Goal: Contribute content: Contribute content

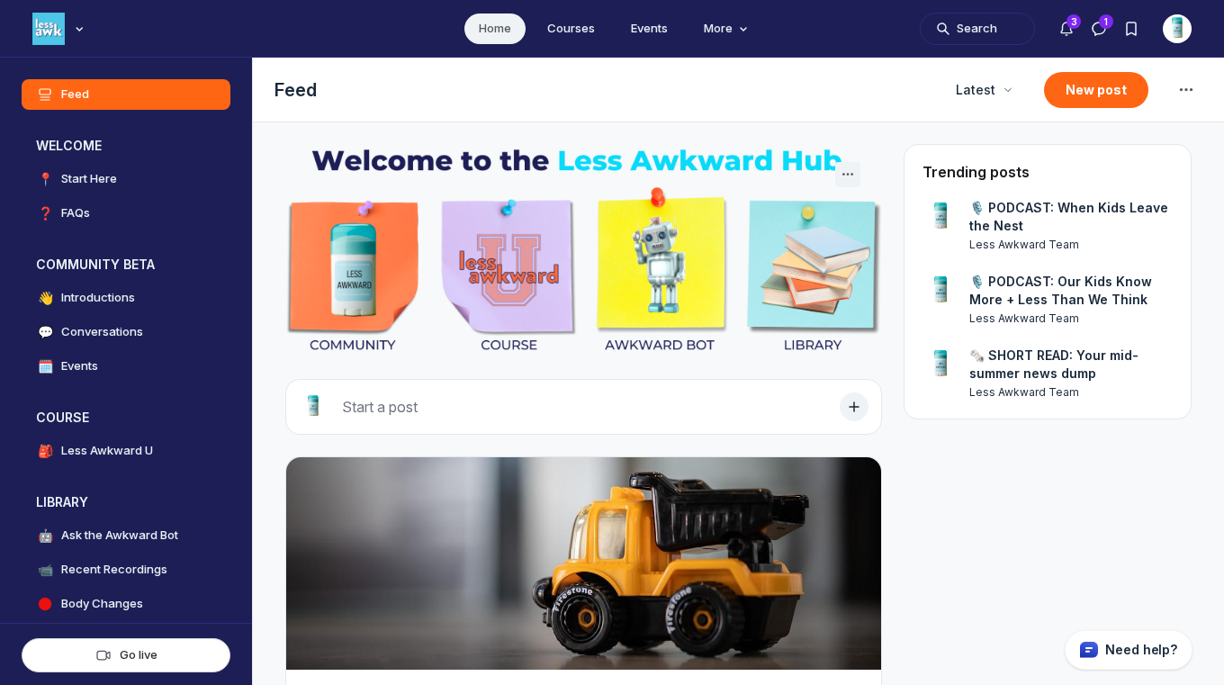
scroll to position [4816, 3446]
click at [1084, 91] on button "New post" at bounding box center [1096, 90] width 104 height 36
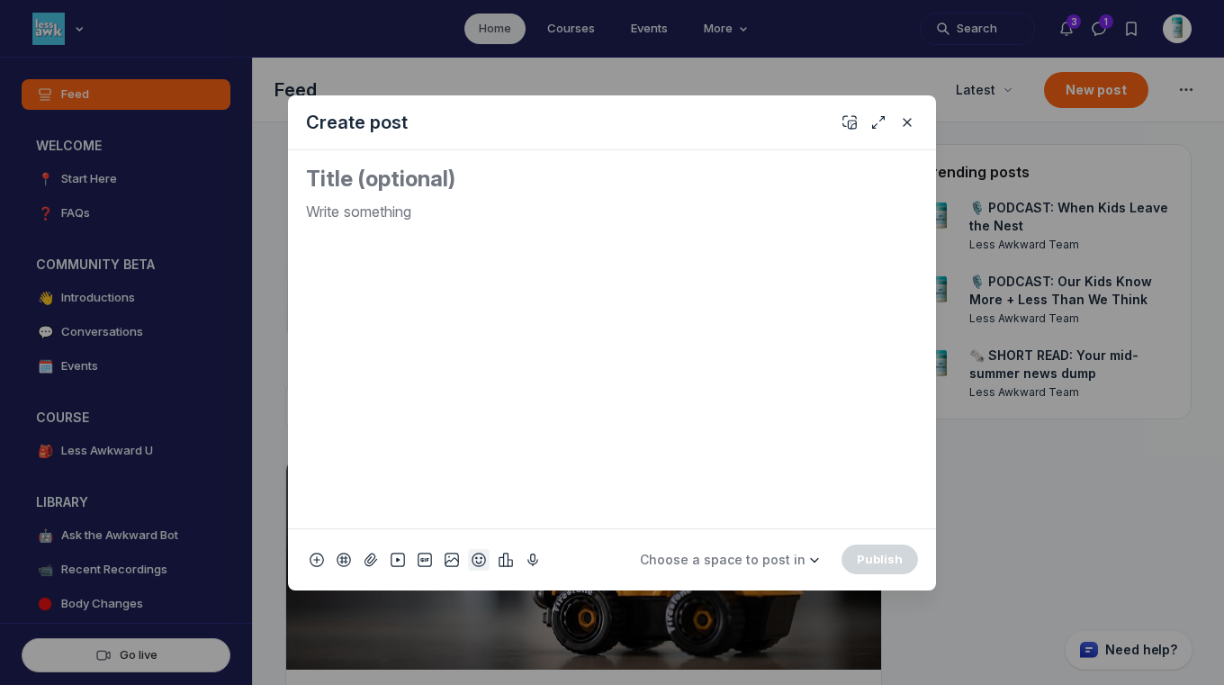
click at [478, 555] on icon "Add emoji" at bounding box center [478, 560] width 14 height 18
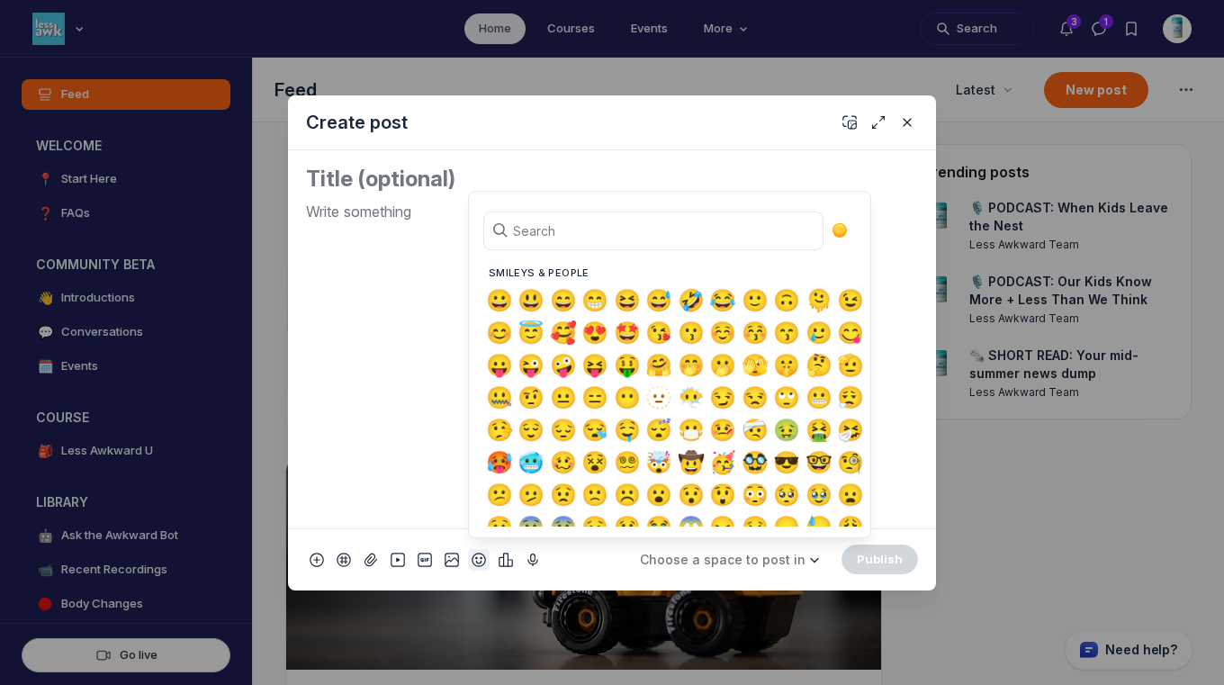
type input "p"
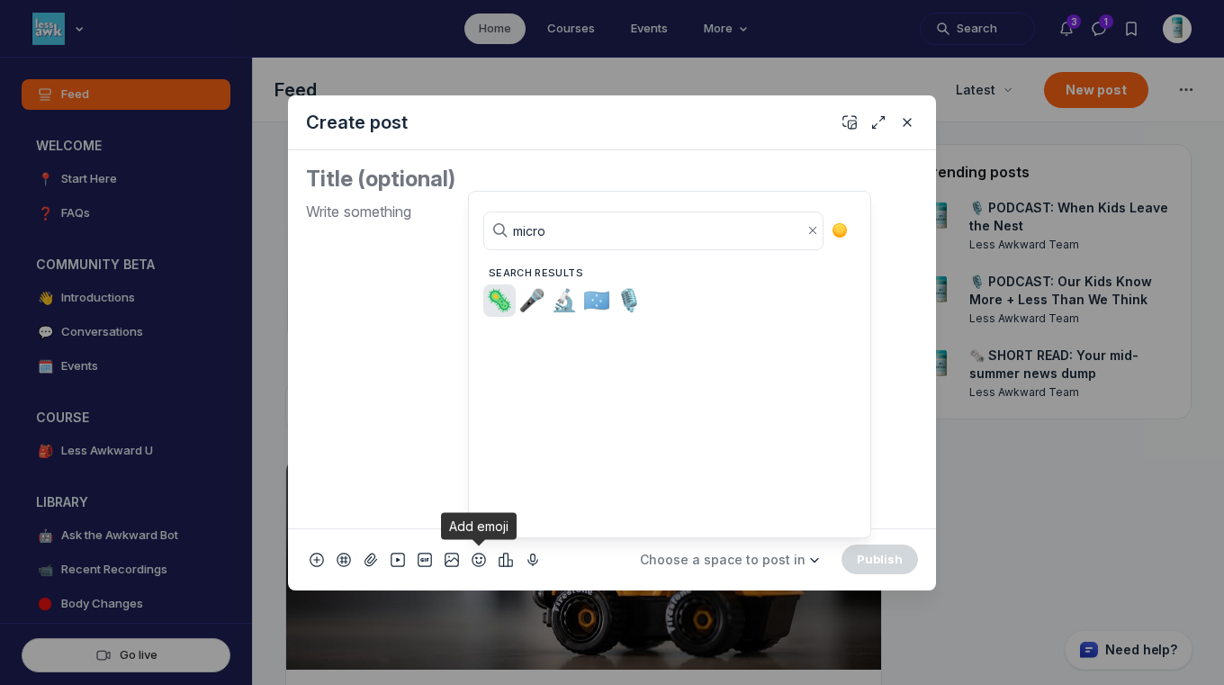
type input "micro"
click at [628, 299] on span "🎙️" at bounding box center [628, 300] width 27 height 25
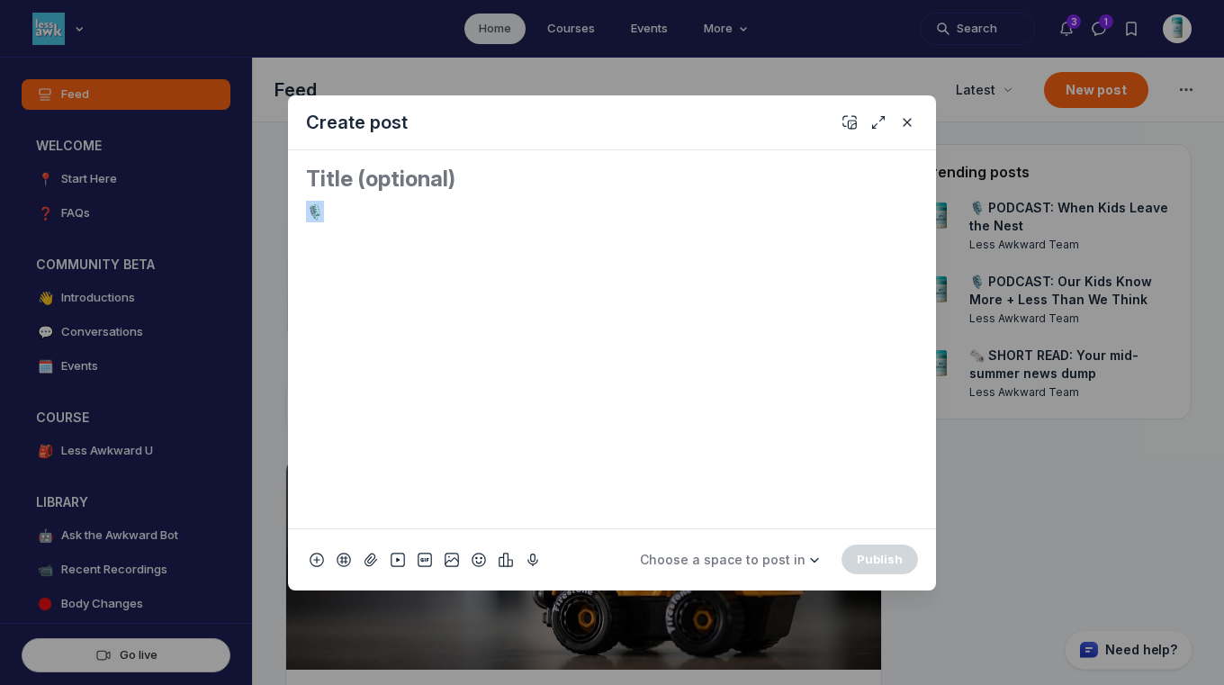
click at [306, 202] on div "🎙️" at bounding box center [612, 357] width 612 height 313
copy p "🎙️"
click at [600, 247] on div "🎙️" at bounding box center [612, 357] width 612 height 313
click at [415, 179] on textarea "Quick post modal" at bounding box center [612, 179] width 612 height 29
paste textarea "🎙️"
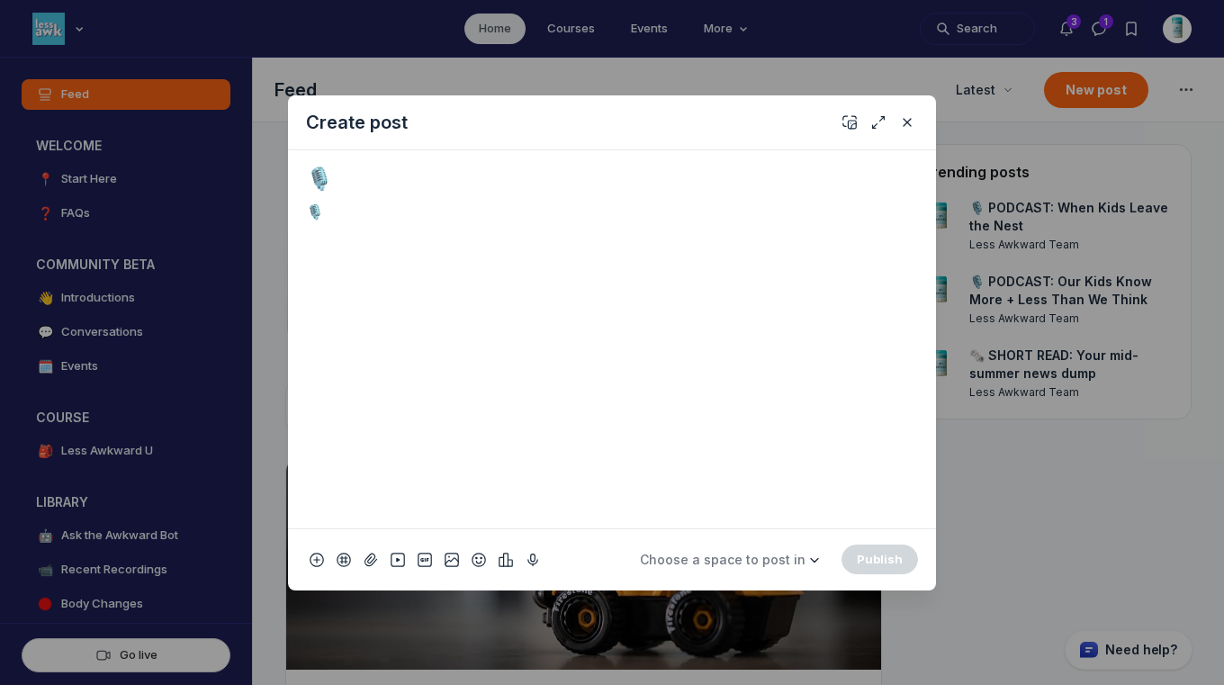
drag, startPoint x: 347, startPoint y: 200, endPoint x: 282, endPoint y: 199, distance: 65.7
click at [282, 199] on div "Create post 🎙️ 🎙️ Choose a space to post in WELCOME 📍 Start Here ❓ FAQs COMMUNI…" at bounding box center [345, 342] width 691 height 685
drag, startPoint x: 326, startPoint y: 210, endPoint x: 274, endPoint y: 209, distance: 51.3
click at [274, 209] on div "Create post 🎙️ 🎙️ Choose a space to post in WELCOME 📍 Start Here ❓ FAQs COMMUNI…" at bounding box center [345, 342] width 691 height 685
click at [363, 182] on textarea "🎙️" at bounding box center [612, 179] width 612 height 29
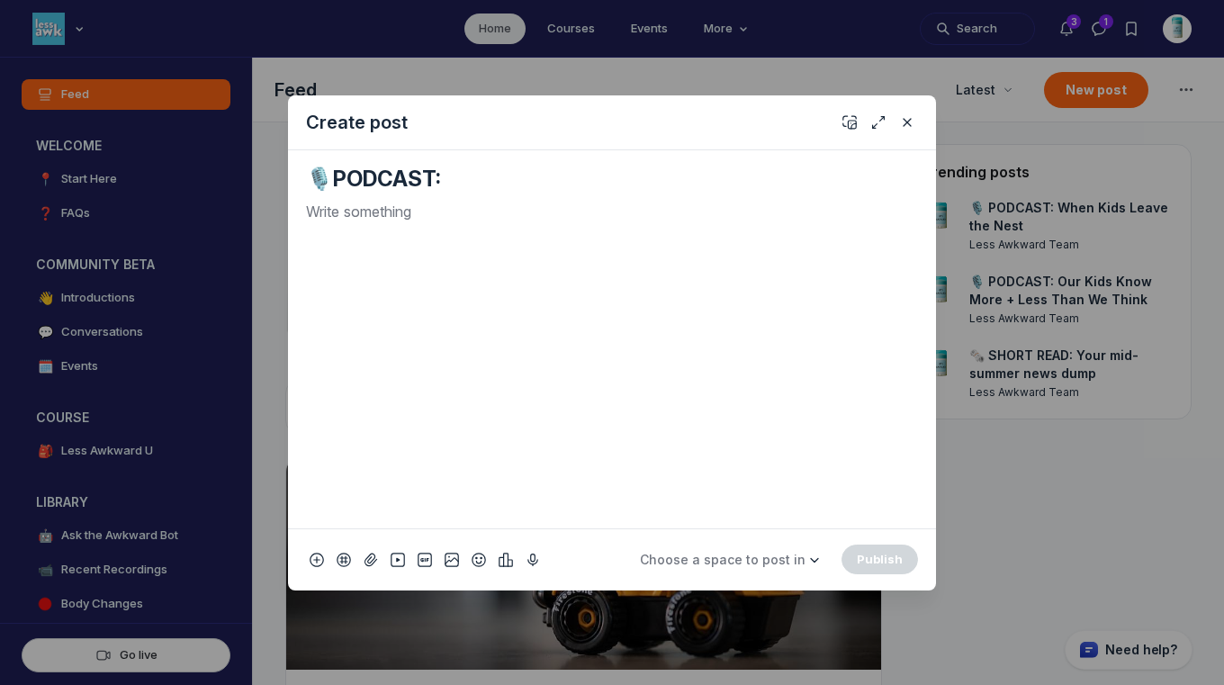
paste textarea "[MEDICAL_DATA], Keloids, and Ingrown Hairs!"
type textarea "🎙️PODCAST: [MEDICAL_DATA], Keloids, and Ingrown Hairs!"
click at [499, 217] on p "Quick post modal" at bounding box center [612, 212] width 612 height 22
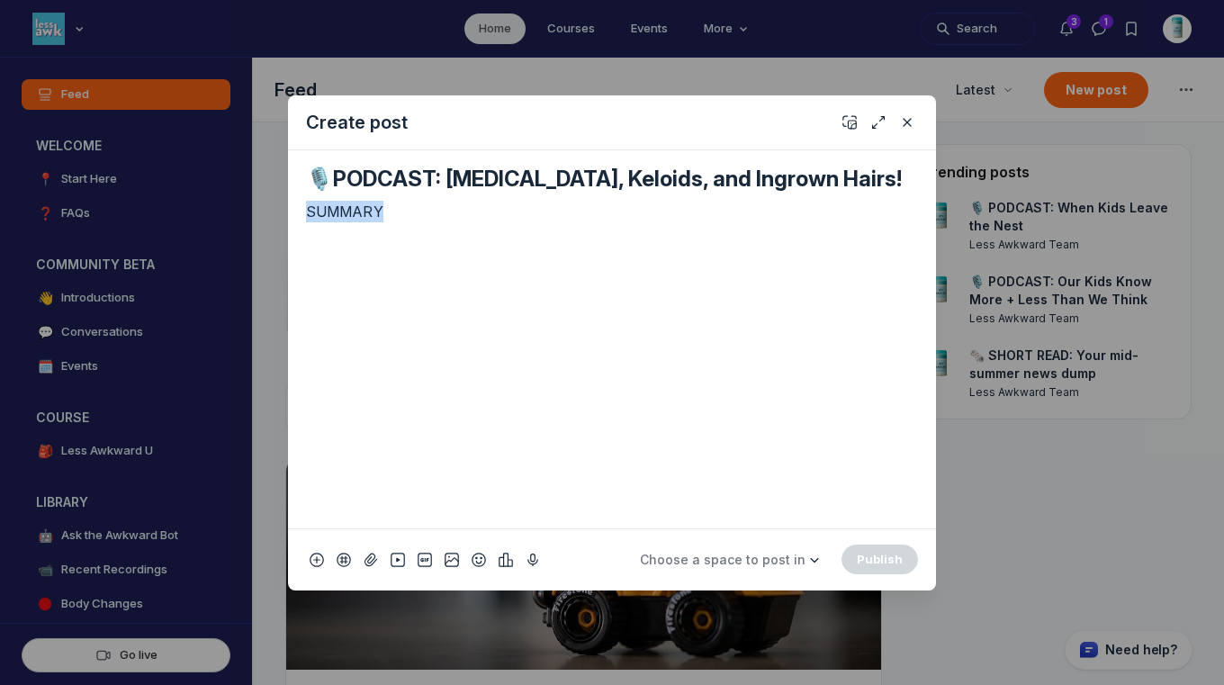
drag, startPoint x: 404, startPoint y: 206, endPoint x: 293, endPoint y: 206, distance: 110.7
click at [293, 206] on div "🎙️PODCAST: [MEDICAL_DATA], Keloids, and Ingrown Hairs! SUMMARY" at bounding box center [612, 339] width 648 height 378
click at [384, 228] on div "SUMMARY" at bounding box center [612, 357] width 612 height 313
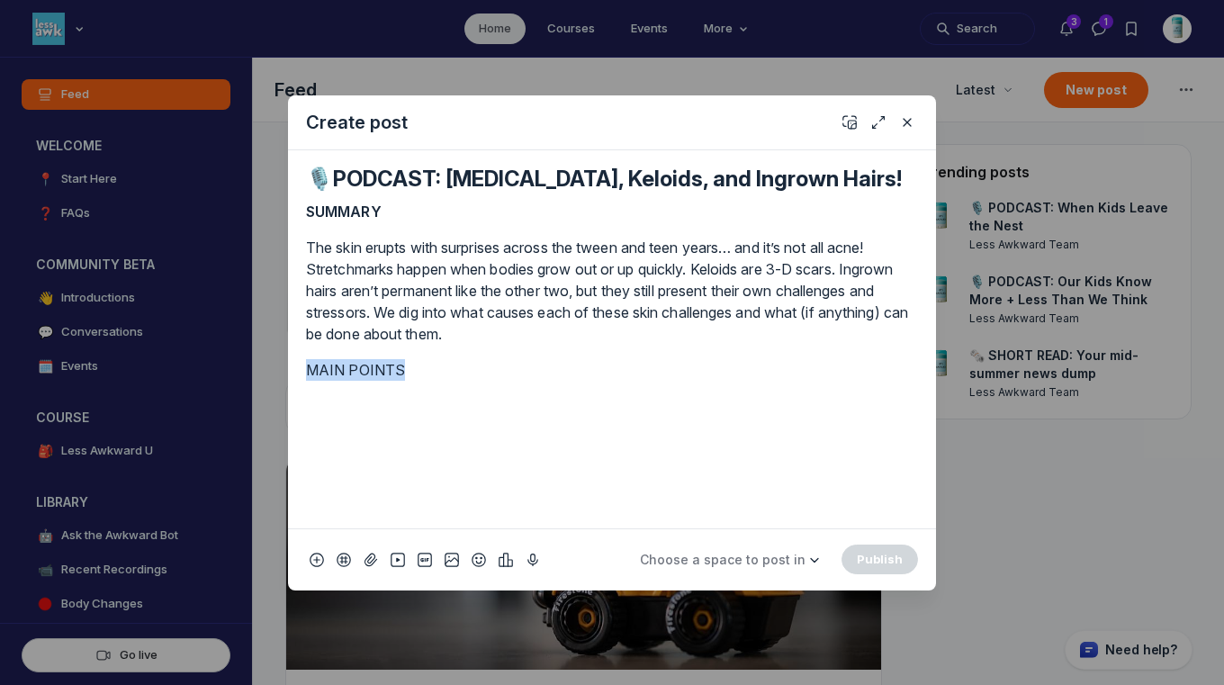
drag, startPoint x: 431, startPoint y: 362, endPoint x: 312, endPoint y: 358, distance: 118.8
click at [312, 359] on p "MAIN POINTS" at bounding box center [612, 370] width 612 height 22
click at [624, 343] on p "The skin erupts with surprises across the tween and teen years… and it’s not al…" at bounding box center [612, 291] width 612 height 108
drag, startPoint x: 399, startPoint y: 367, endPoint x: 303, endPoint y: 365, distance: 95.4
click at [303, 365] on div "🎙️PODCAST: [MEDICAL_DATA], Keloids, and Ingrown Hairs! SUMMARY The skin erupts …" at bounding box center [612, 339] width 648 height 378
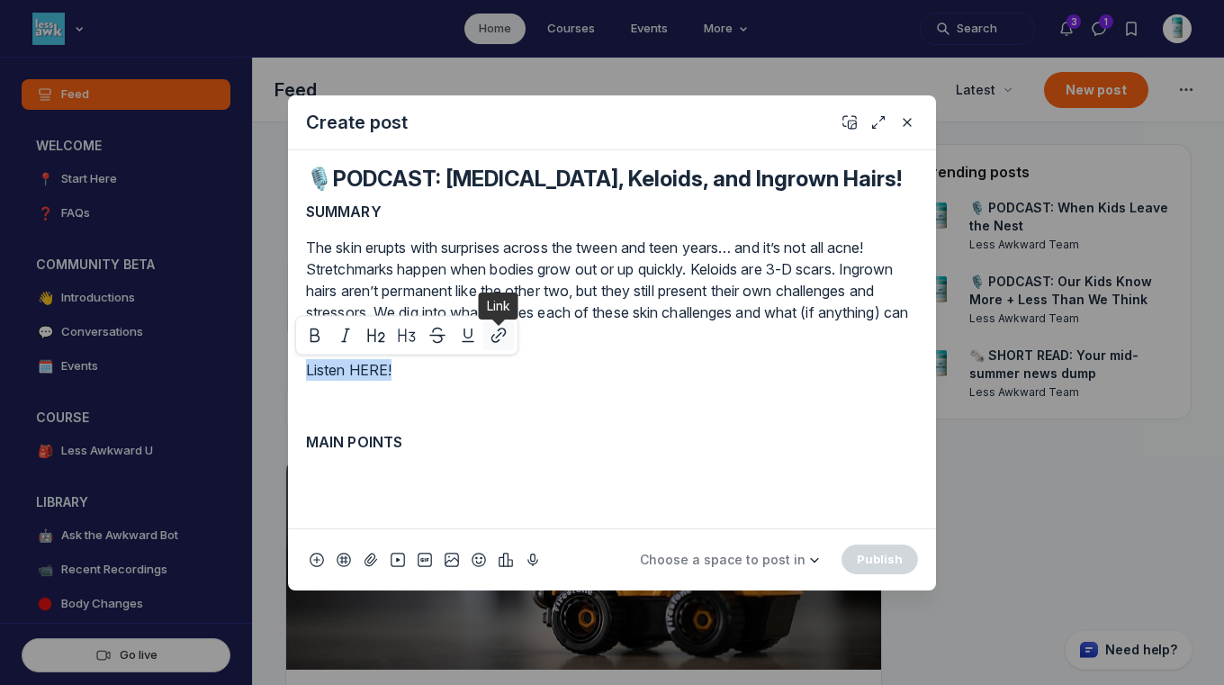
click at [496, 343] on icon "Quick post modal" at bounding box center [498, 336] width 18 height 18
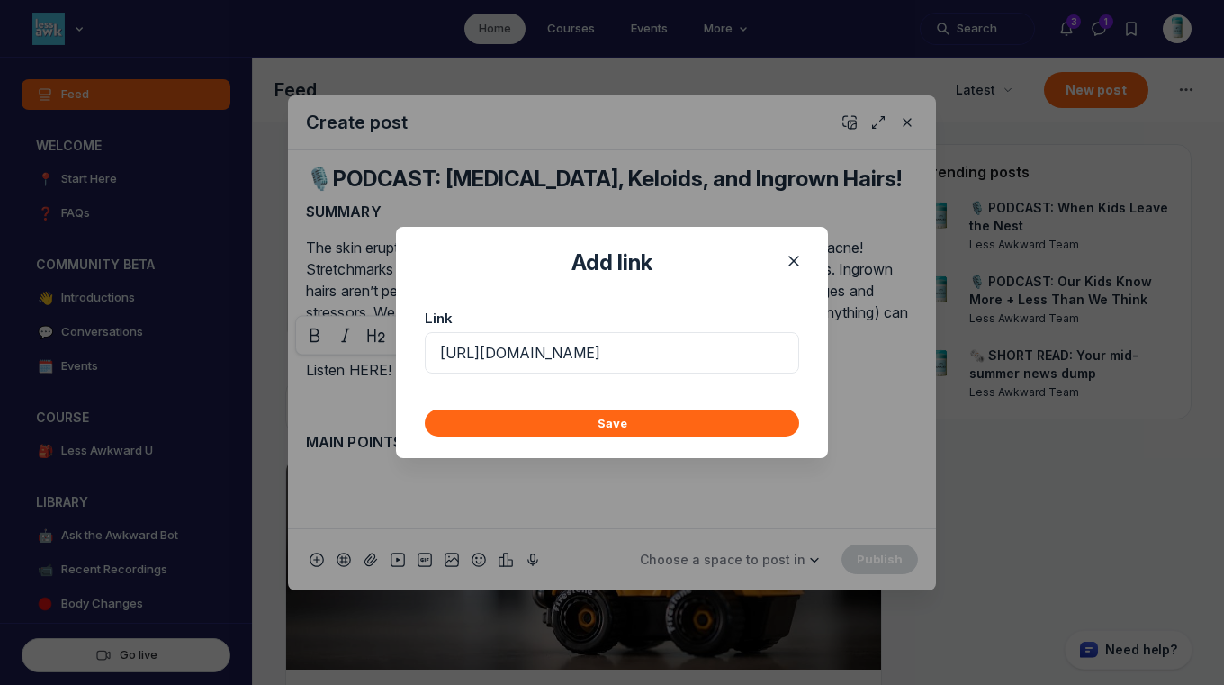
scroll to position [0, 436]
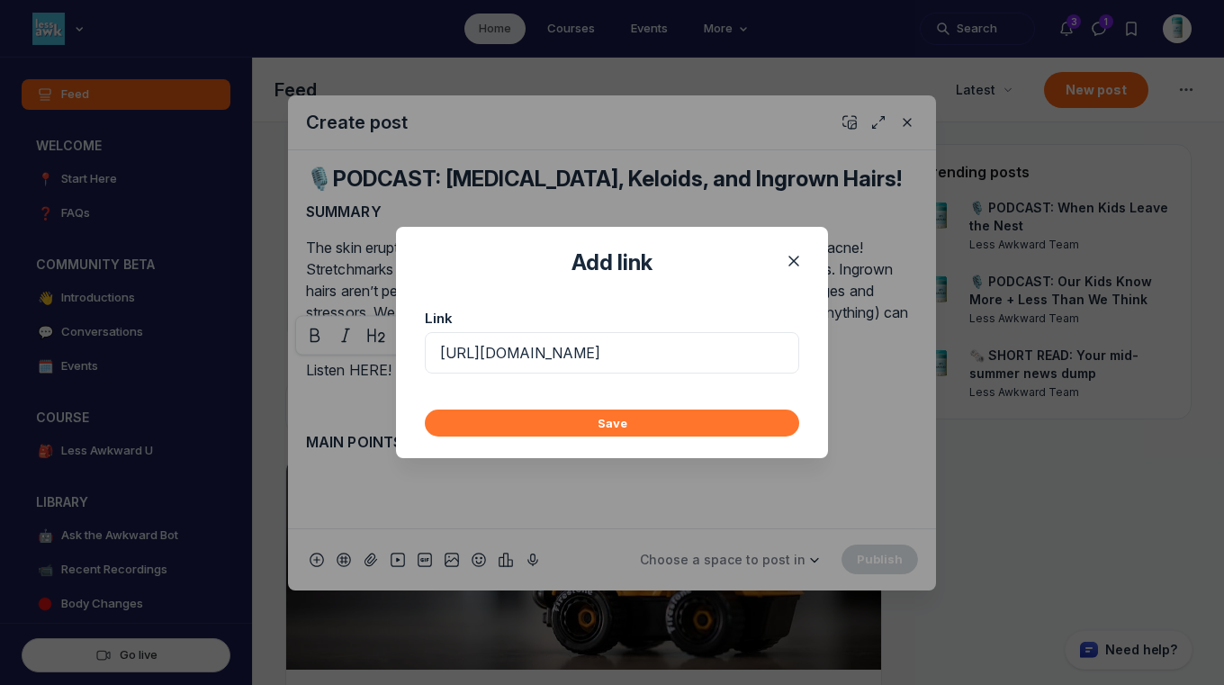
type input "[URL][DOMAIN_NAME]"
click at [542, 422] on button "Save" at bounding box center [612, 422] width 374 height 27
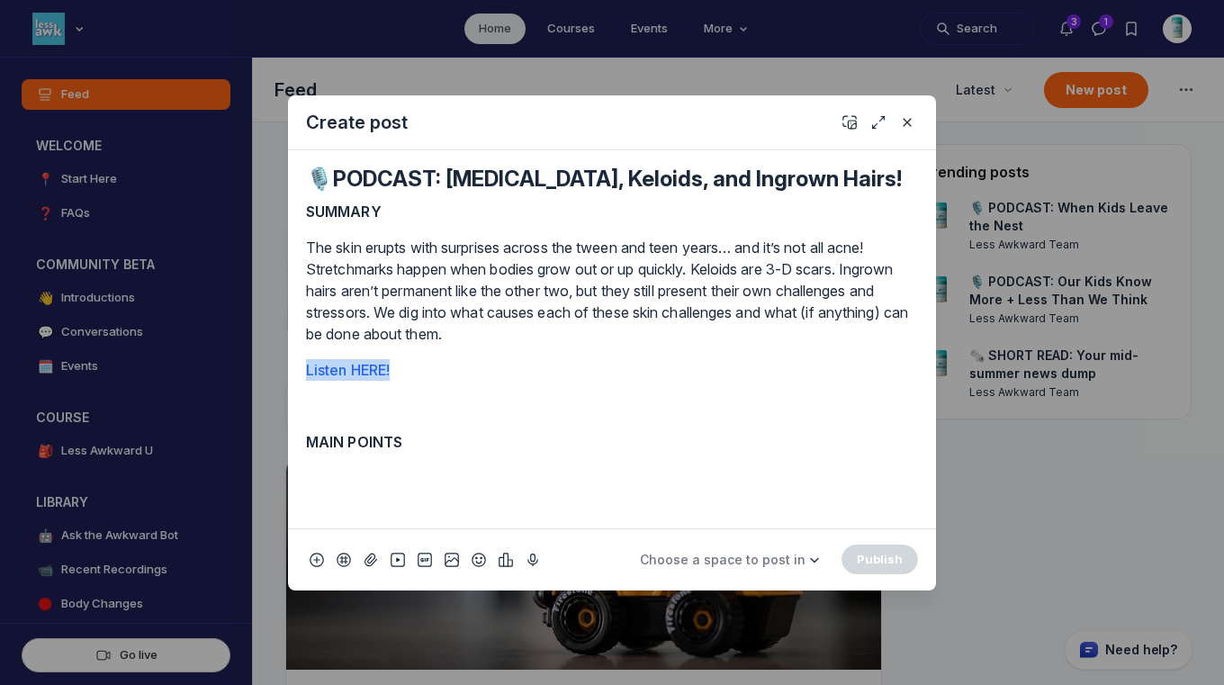
click at [399, 419] on div "SUMMARY The skin erupts with surprises across the tween and teen years… and it’…" at bounding box center [612, 357] width 612 height 313
drag, startPoint x: 399, startPoint y: 366, endPoint x: 274, endPoint y: 366, distance: 124.2
click at [274, 366] on div "Create post 🎙️PODCAST: [MEDICAL_DATA], Keloids, and Ingrown Hairs! SUMMARY The …" at bounding box center [345, 342] width 691 height 685
copy link "Listen HERE!"
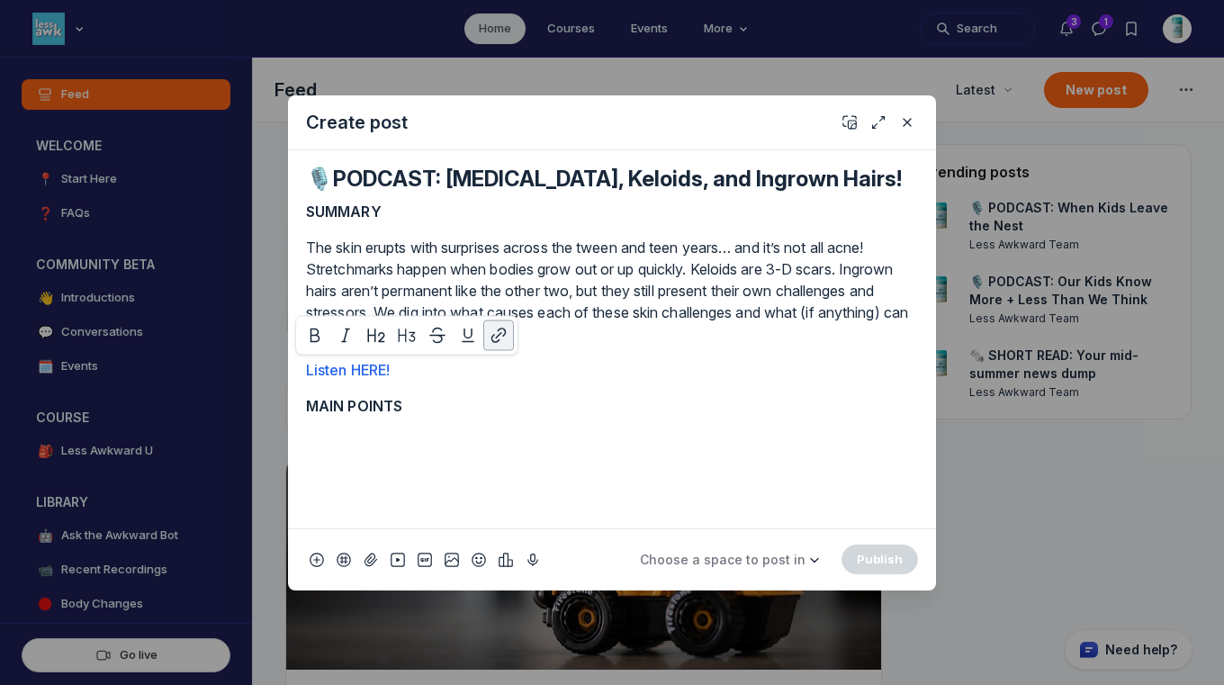
click at [473, 435] on div "SUMMARY The skin erupts with surprises across the tween and teen years… and it’…" at bounding box center [612, 357] width 612 height 313
click at [451, 401] on p "MAIN POINTS" at bounding box center [612, 406] width 612 height 22
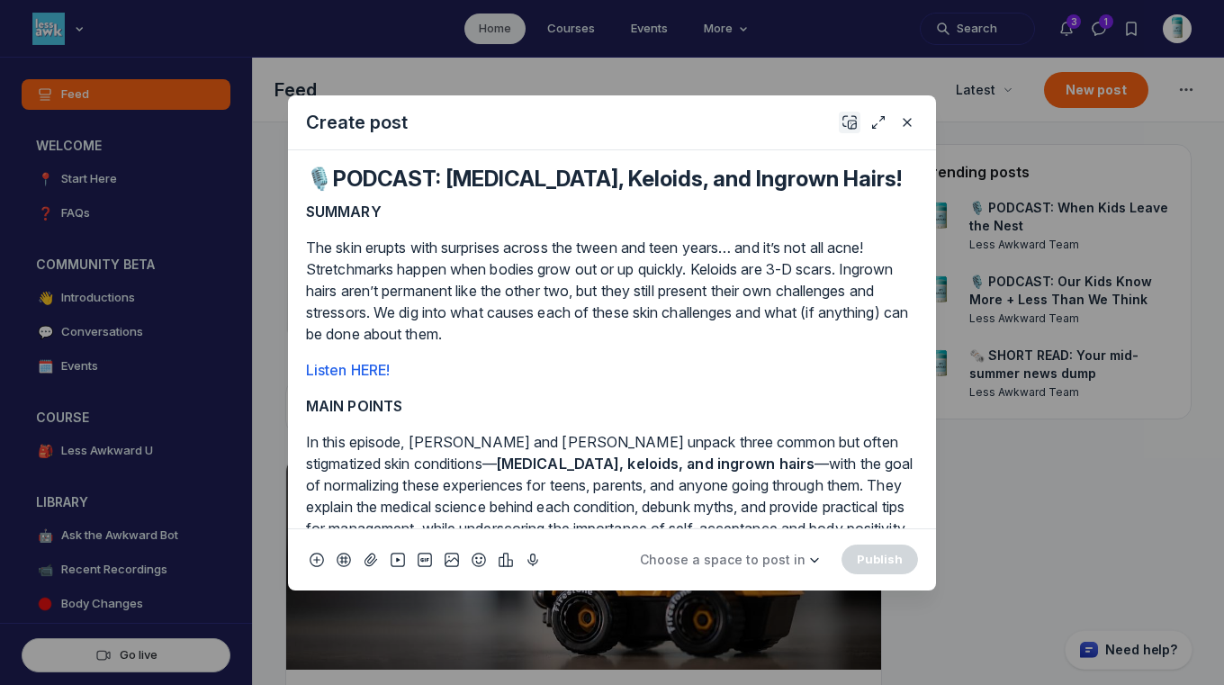
click at [848, 119] on icon "Add cover" at bounding box center [849, 122] width 14 height 18
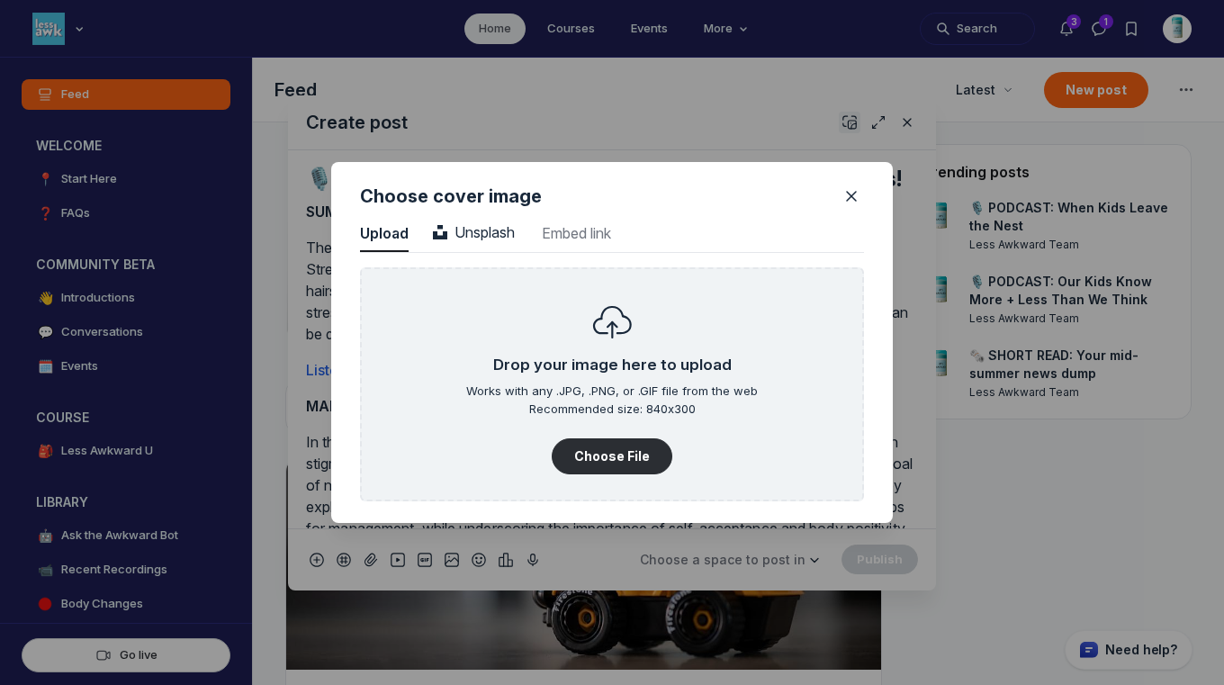
scroll to position [2431, 4580]
click at [624, 450] on button "Choose File" at bounding box center [612, 456] width 121 height 36
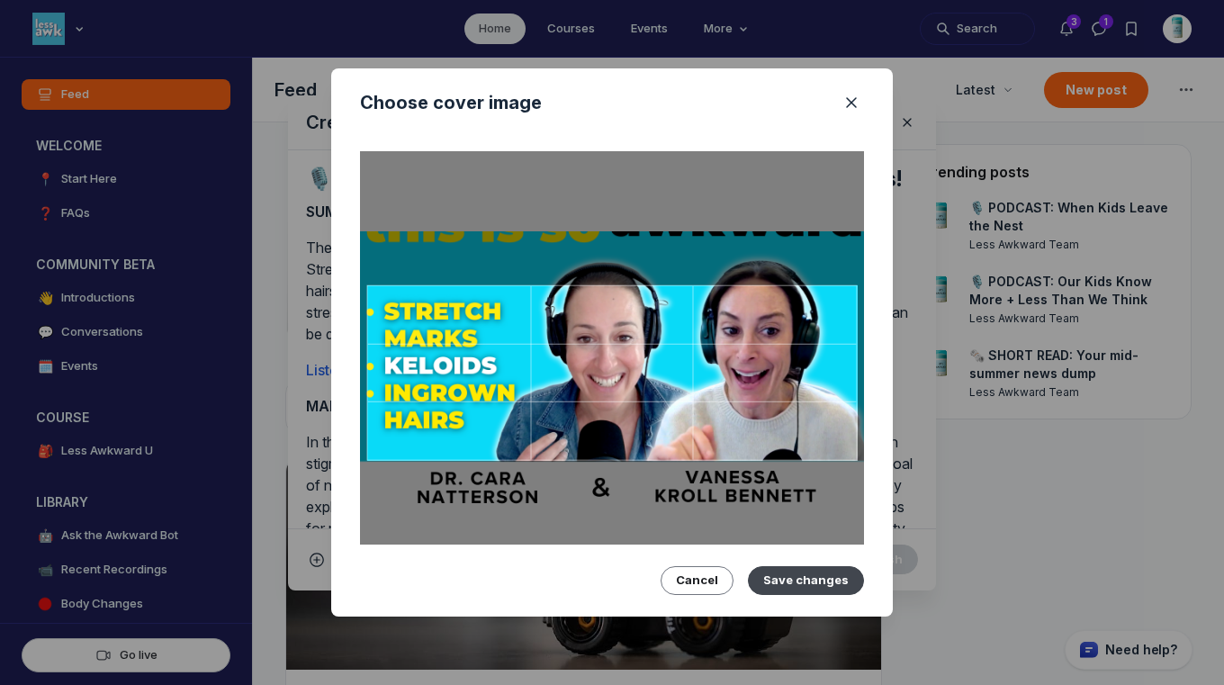
click at [841, 570] on button "Save changes" at bounding box center [806, 580] width 116 height 29
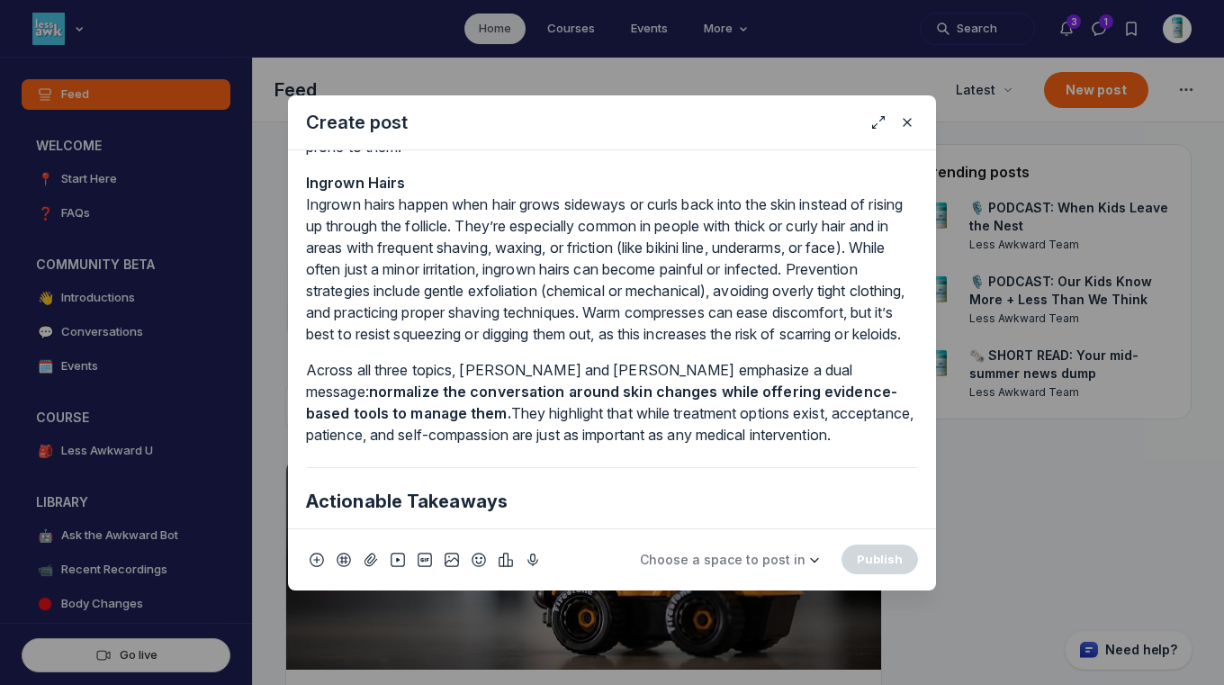
scroll to position [1467, 0]
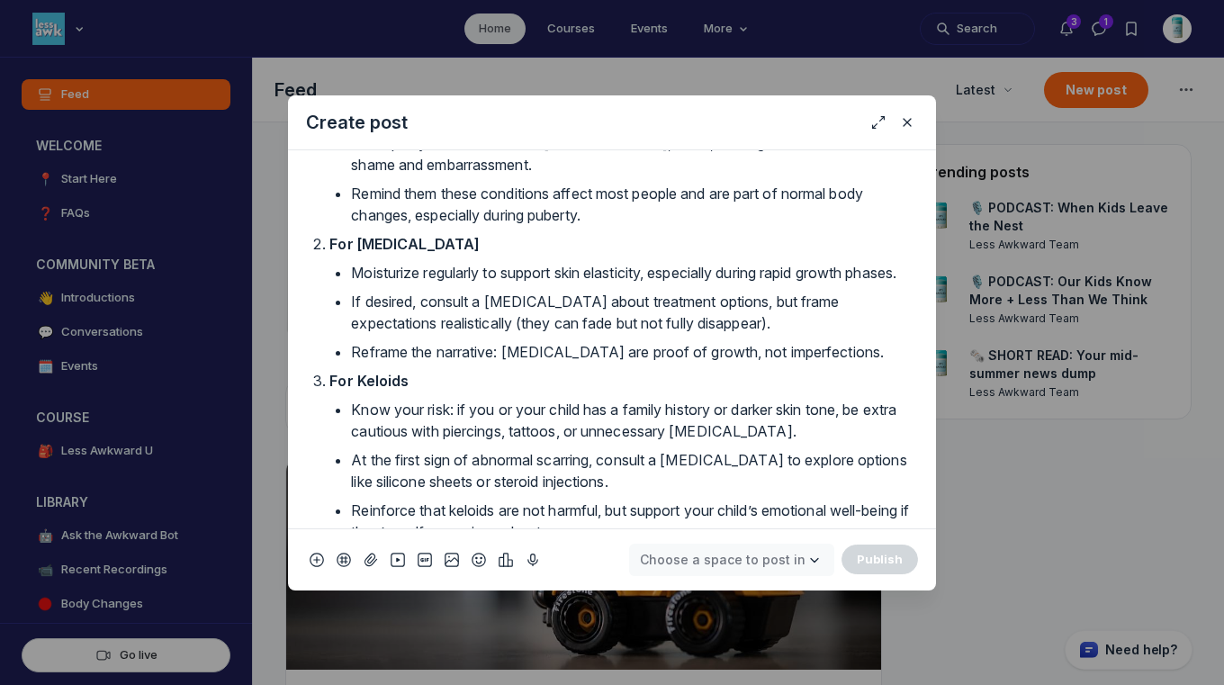
click at [732, 551] on span "Choose a space to post in" at bounding box center [723, 560] width 166 height 18
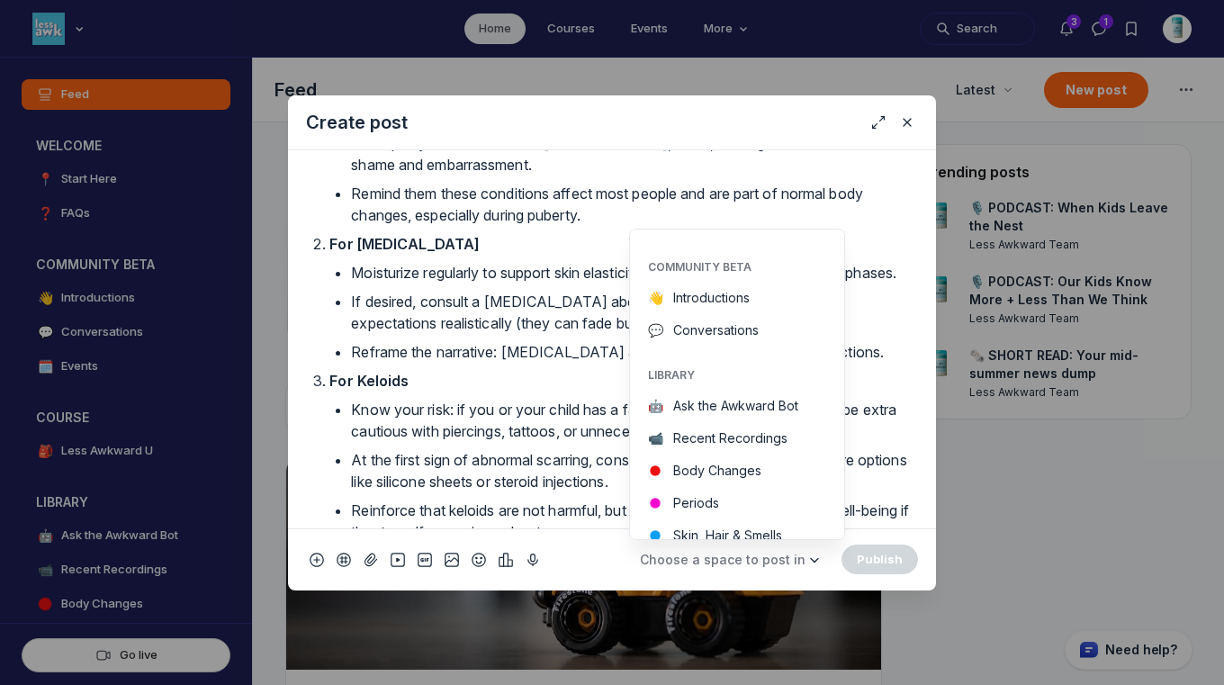
scroll to position [148, 0]
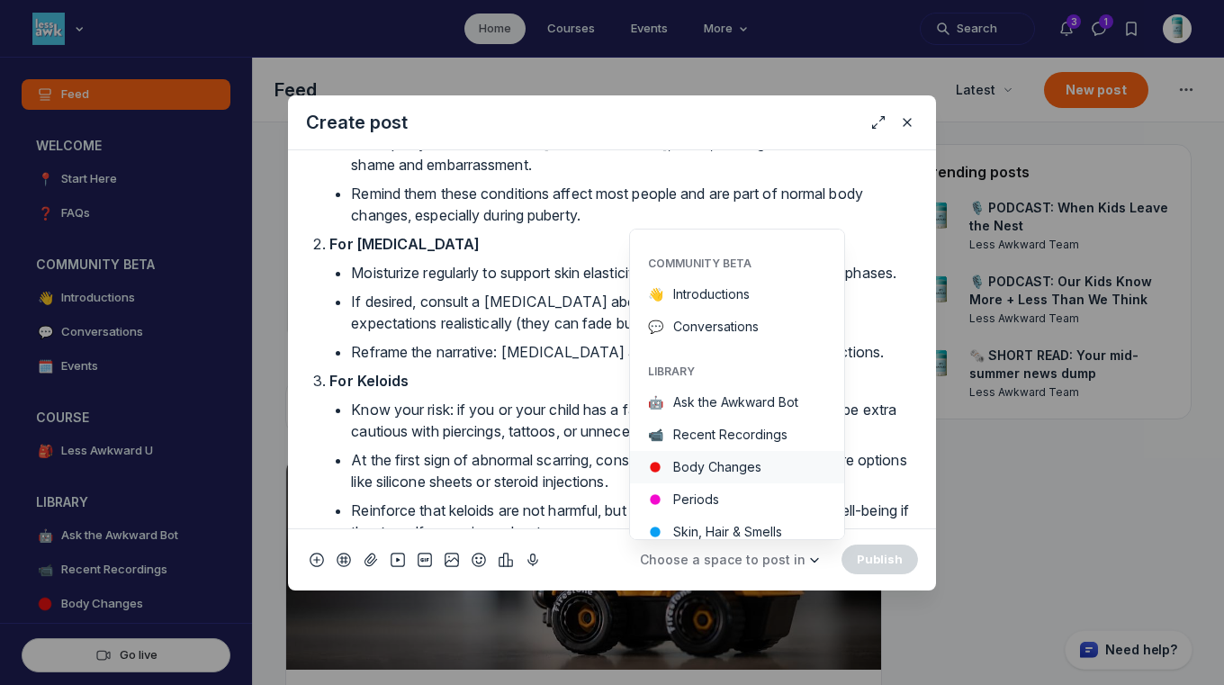
click at [730, 471] on button "Body Changes" at bounding box center [737, 467] width 214 height 32
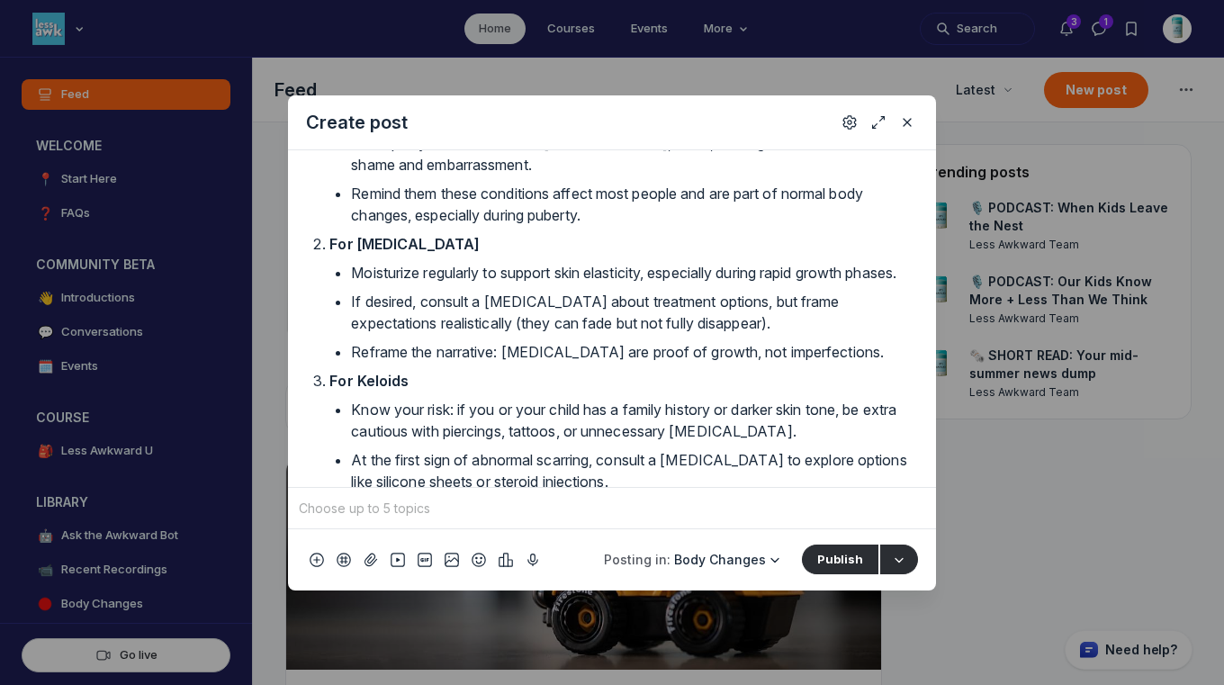
click at [678, 505] on input "Quick post modal" at bounding box center [611, 508] width 633 height 27
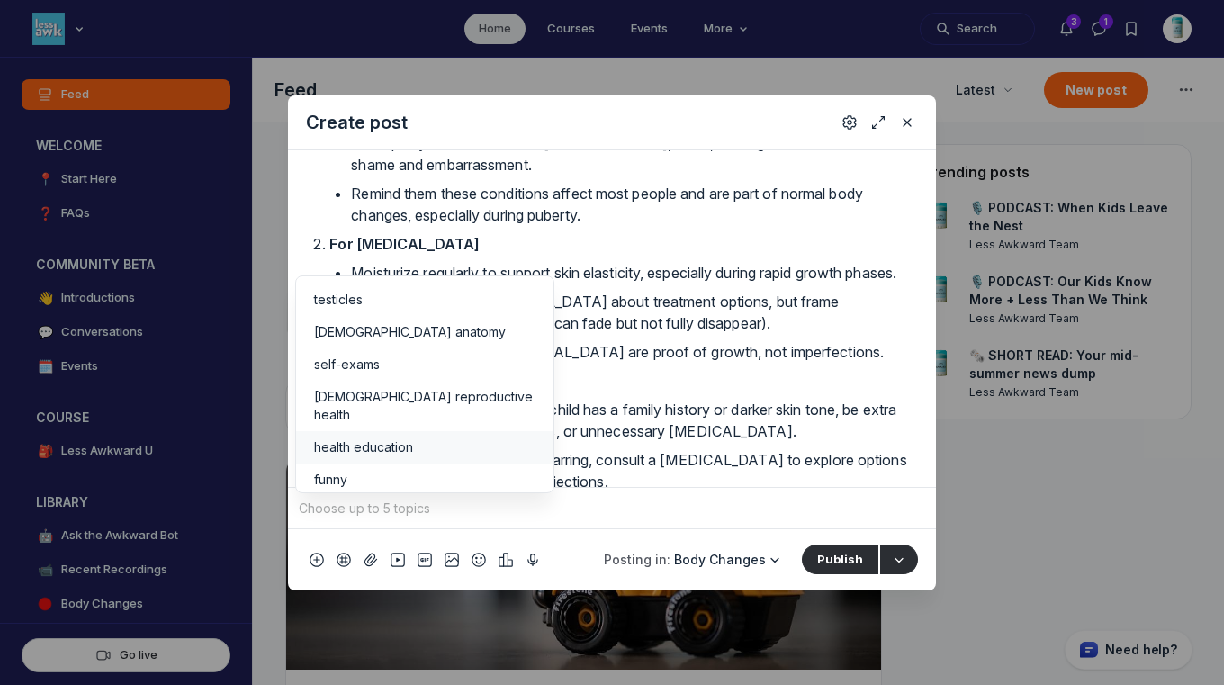
click at [347, 438] on span "health education" at bounding box center [363, 447] width 99 height 18
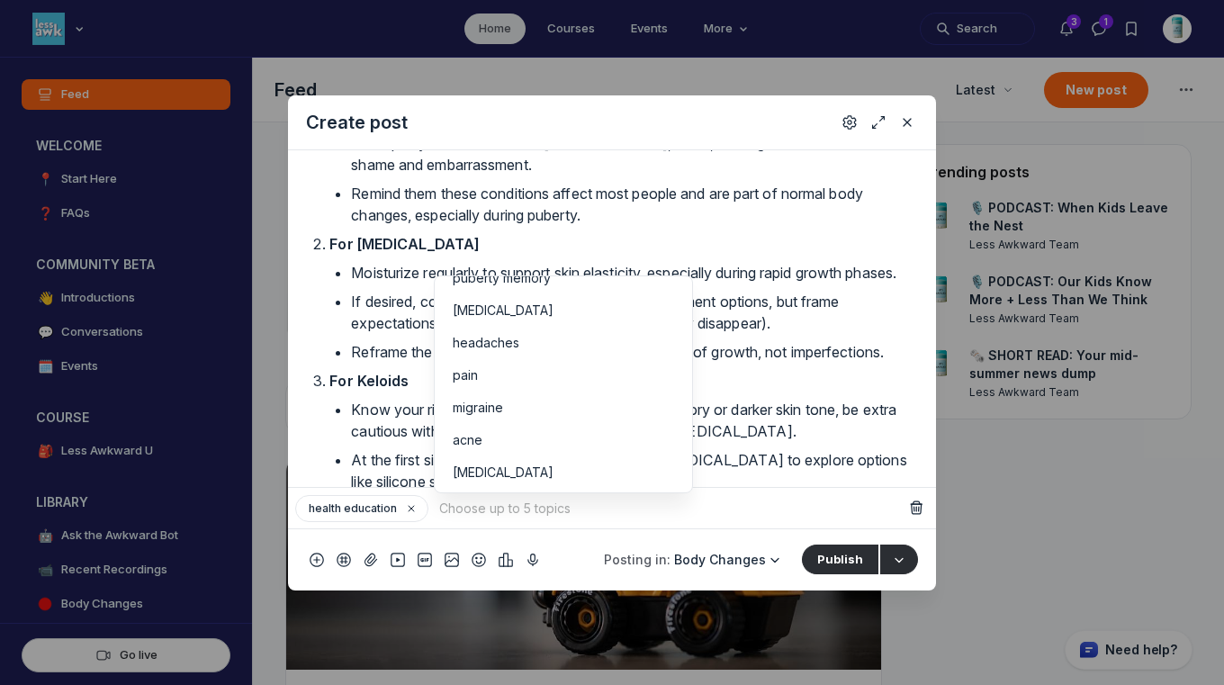
scroll to position [206, 0]
click at [648, 426] on div "acne" at bounding box center [563, 435] width 221 height 18
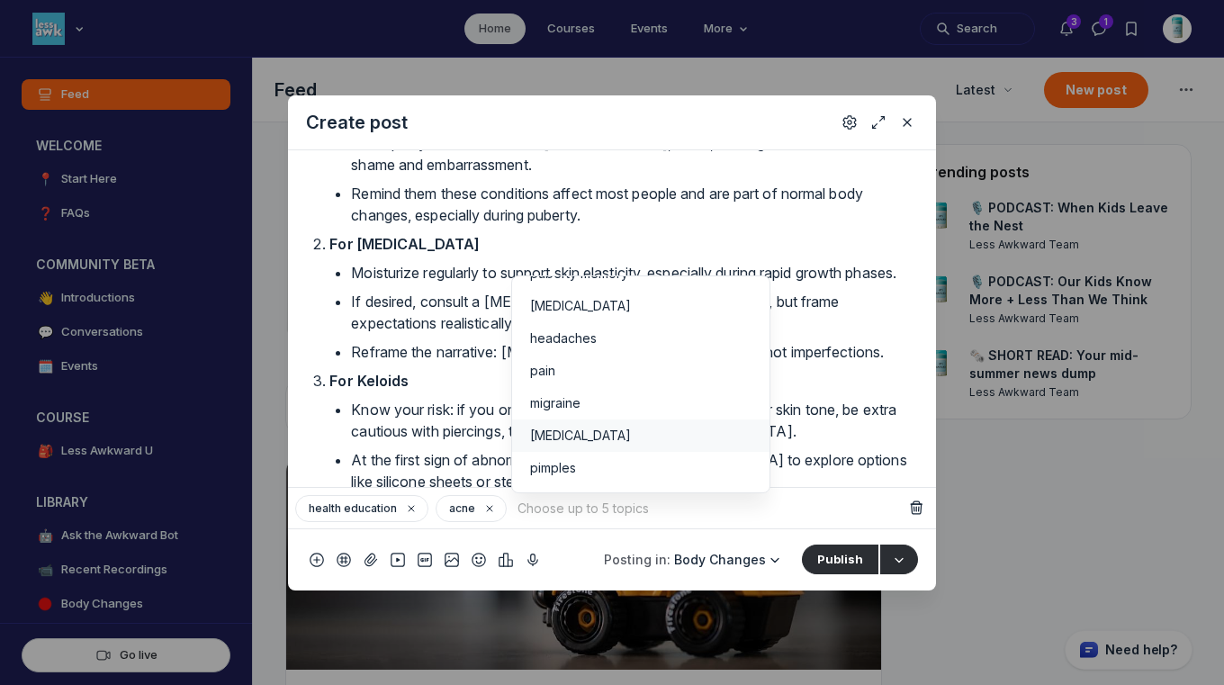
click at [648, 426] on div "[MEDICAL_DATA]" at bounding box center [640, 435] width 221 height 18
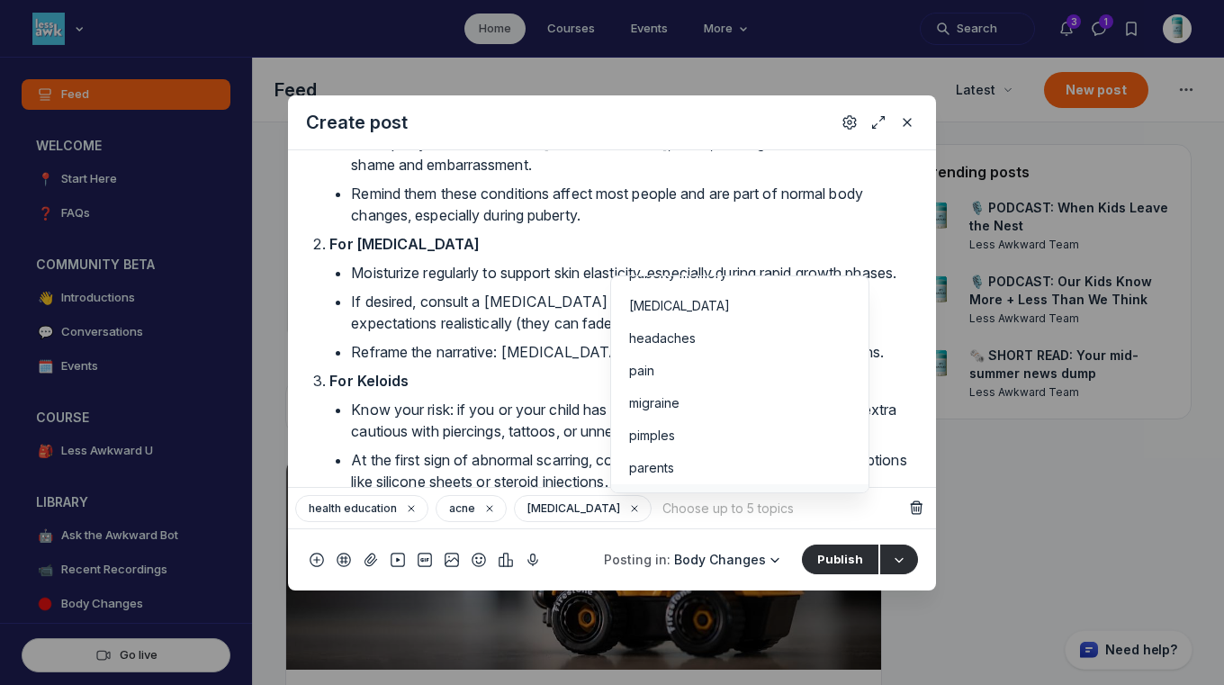
click at [655, 491] on span "ingrown hairs" at bounding box center [668, 500] width 79 height 18
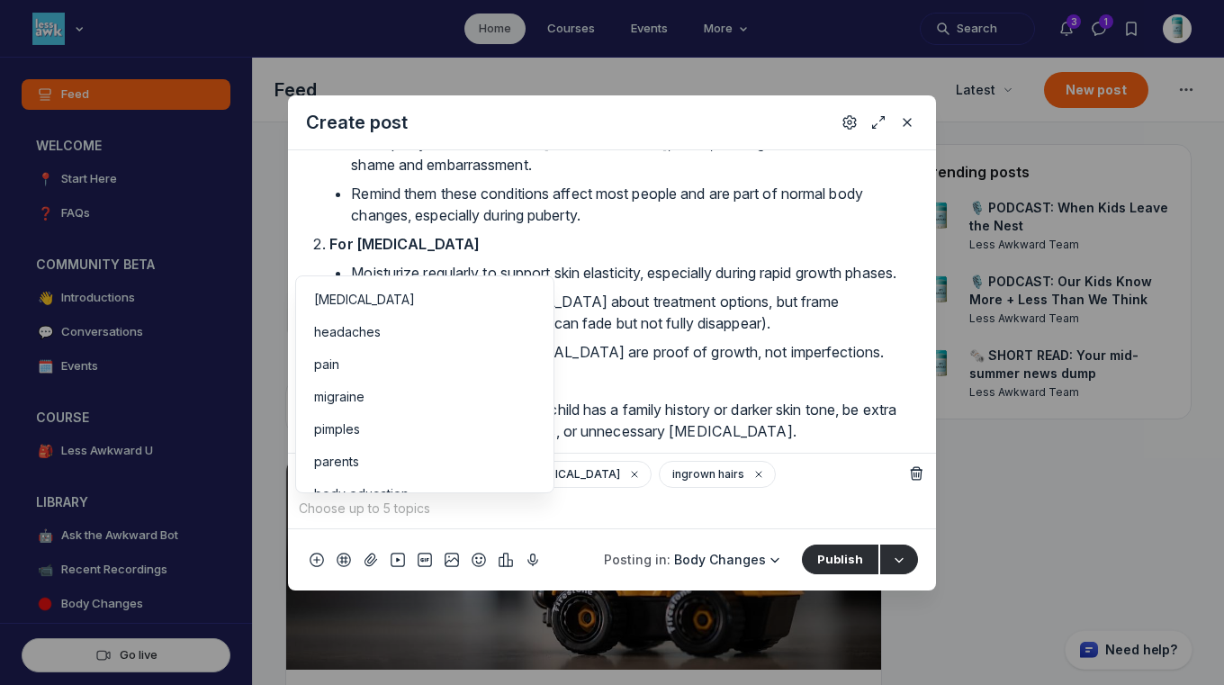
click at [752, 492] on div "health education acne [MEDICAL_DATA] ingrown hairs" at bounding box center [599, 491] width 608 height 61
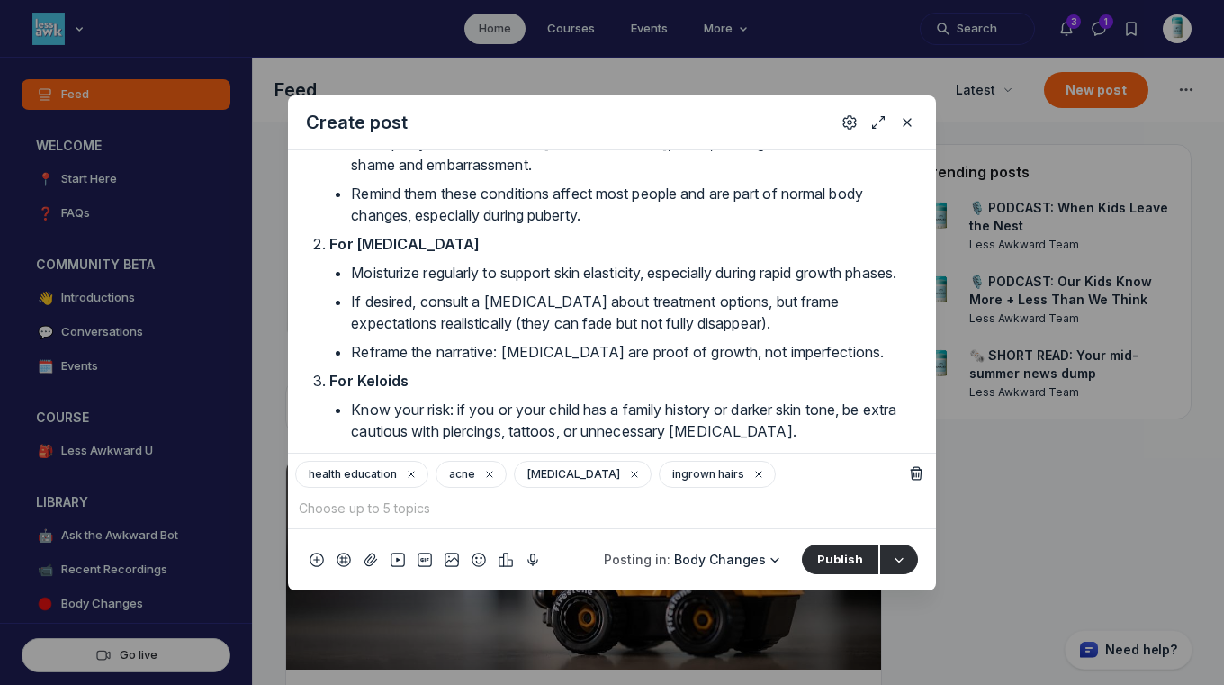
click at [489, 507] on input "Quick post modal" at bounding box center [599, 508] width 608 height 27
click at [363, 518] on input "keloids" at bounding box center [599, 508] width 608 height 27
drag, startPoint x: 361, startPoint y: 512, endPoint x: 268, endPoint y: 508, distance: 92.7
click at [268, 508] on div "Create post Replace Remove 🎙️PODCAST: [MEDICAL_DATA], Keloids, and Ingrown Hair…" at bounding box center [345, 342] width 691 height 685
type input "s"
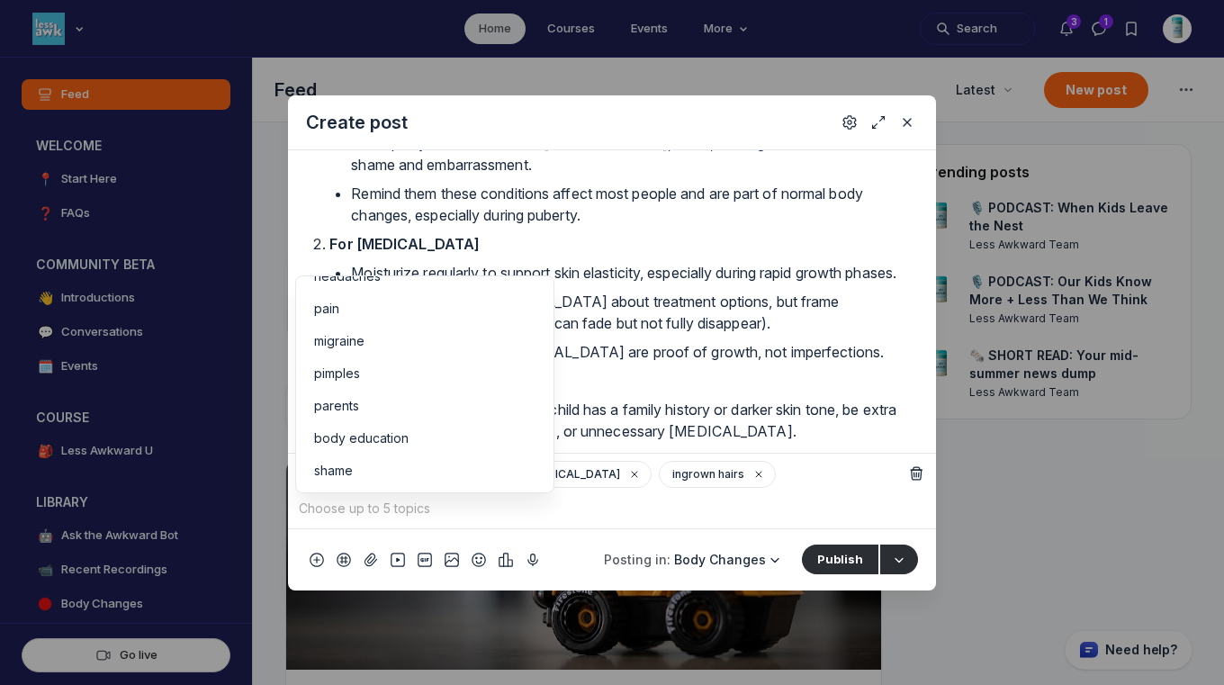
scroll to position [274, 0]
click at [480, 424] on div "body education" at bounding box center [424, 433] width 221 height 18
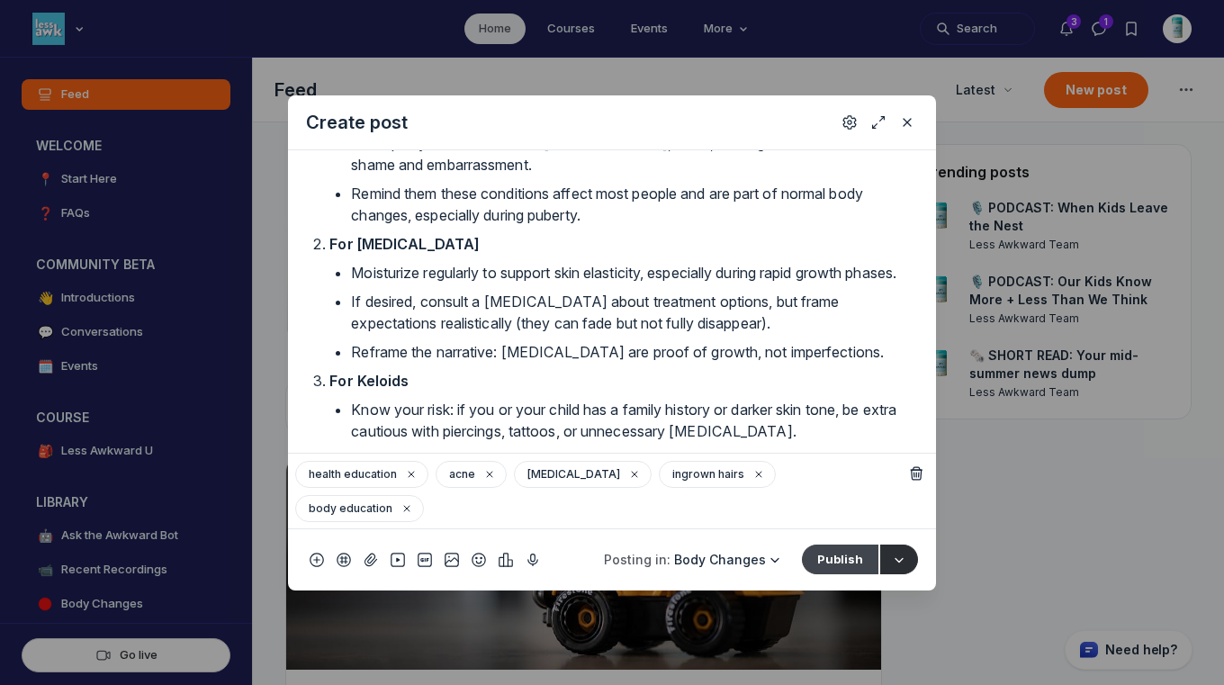
click at [846, 552] on button "Publish" at bounding box center [840, 558] width 76 height 29
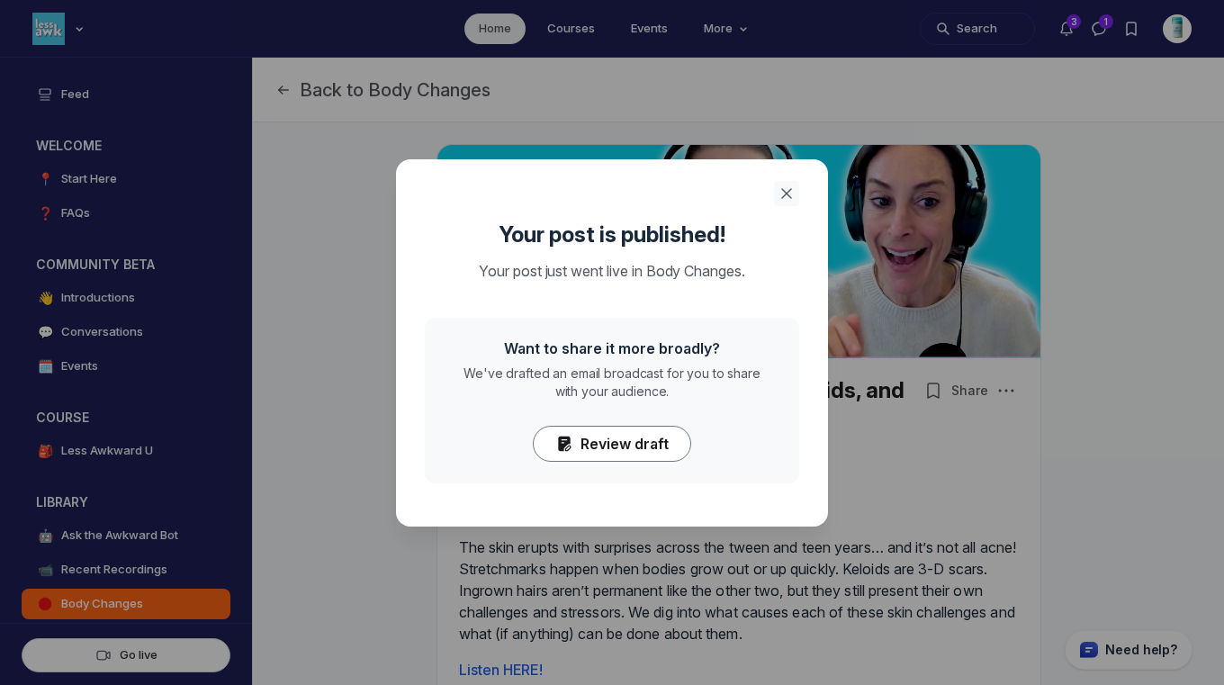
click at [785, 191] on icon "Close" at bounding box center [786, 193] width 18 height 18
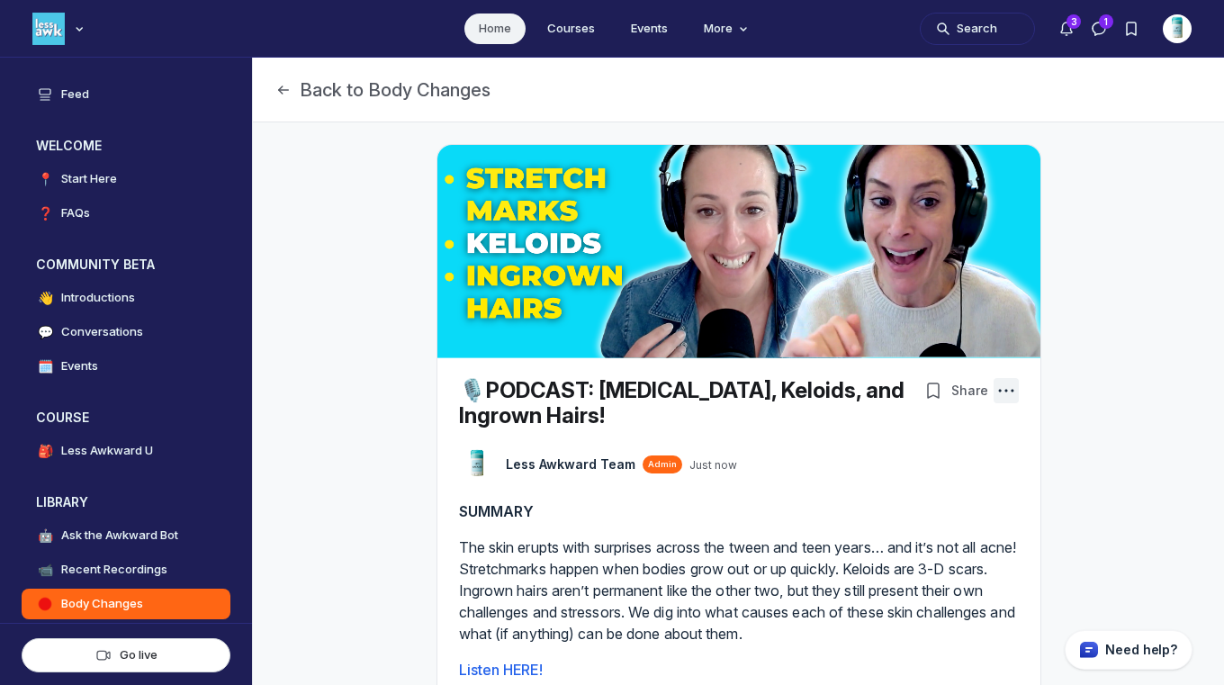
click at [1002, 392] on icon "Post actions" at bounding box center [1006, 390] width 18 height 18
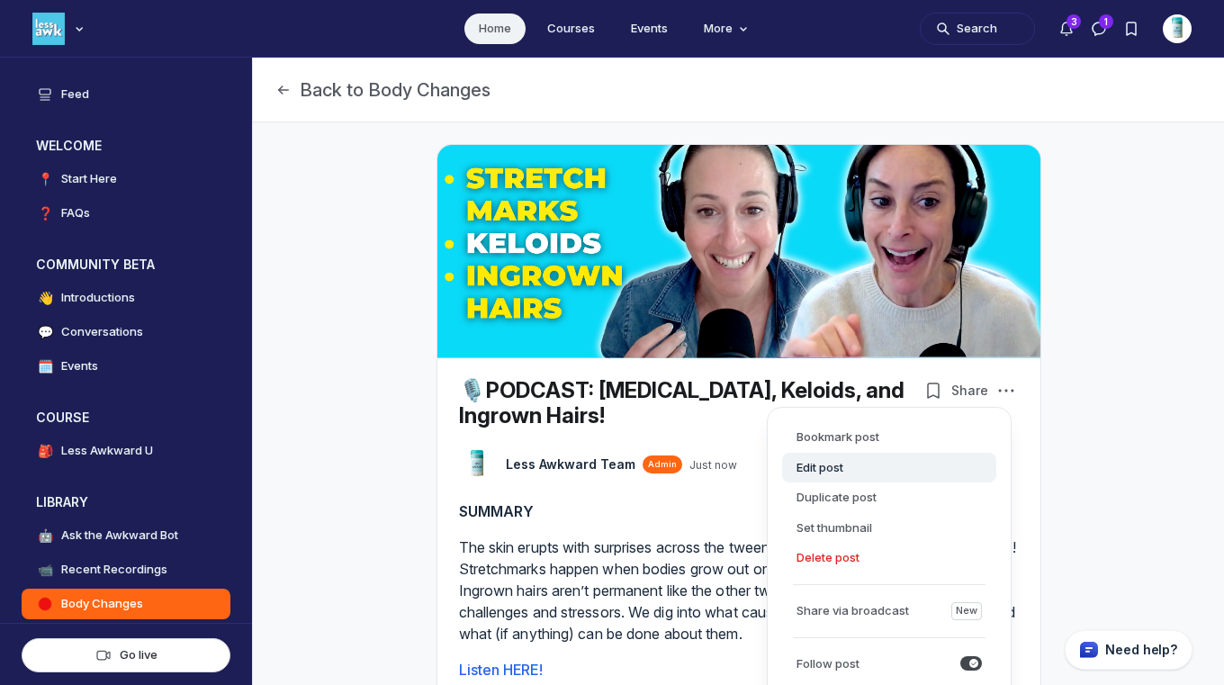
click at [839, 458] on button "Edit post" at bounding box center [889, 468] width 214 height 31
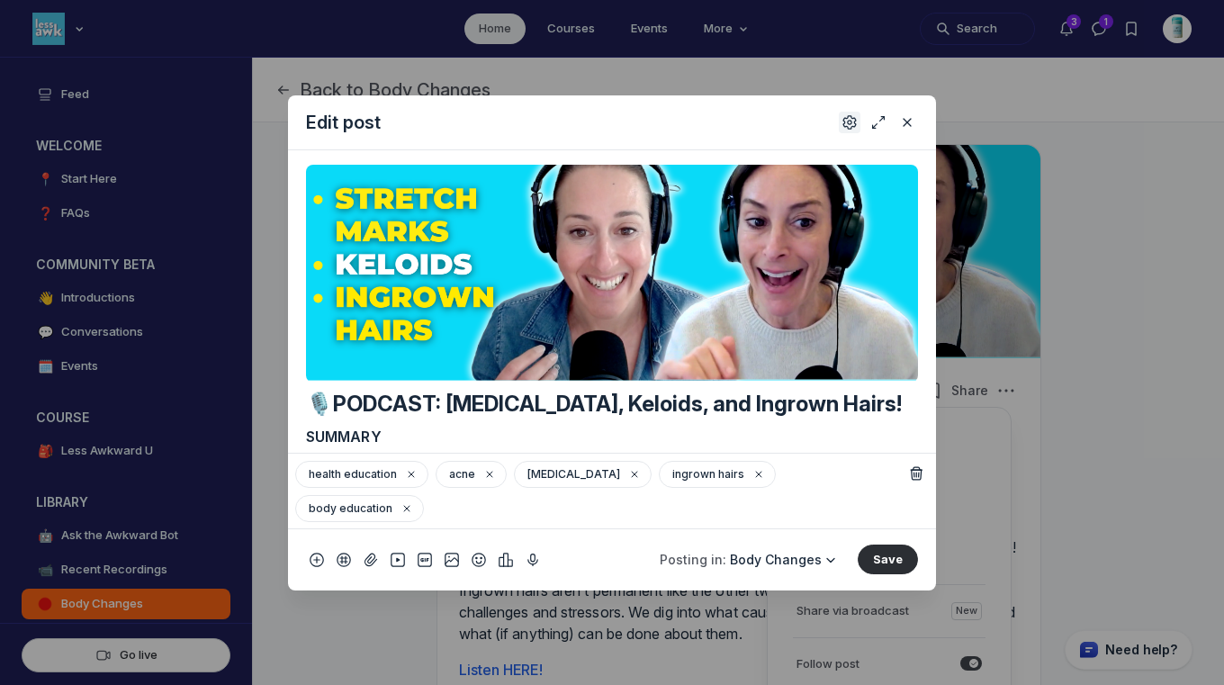
click at [840, 121] on button "Settings" at bounding box center [850, 123] width 22 height 22
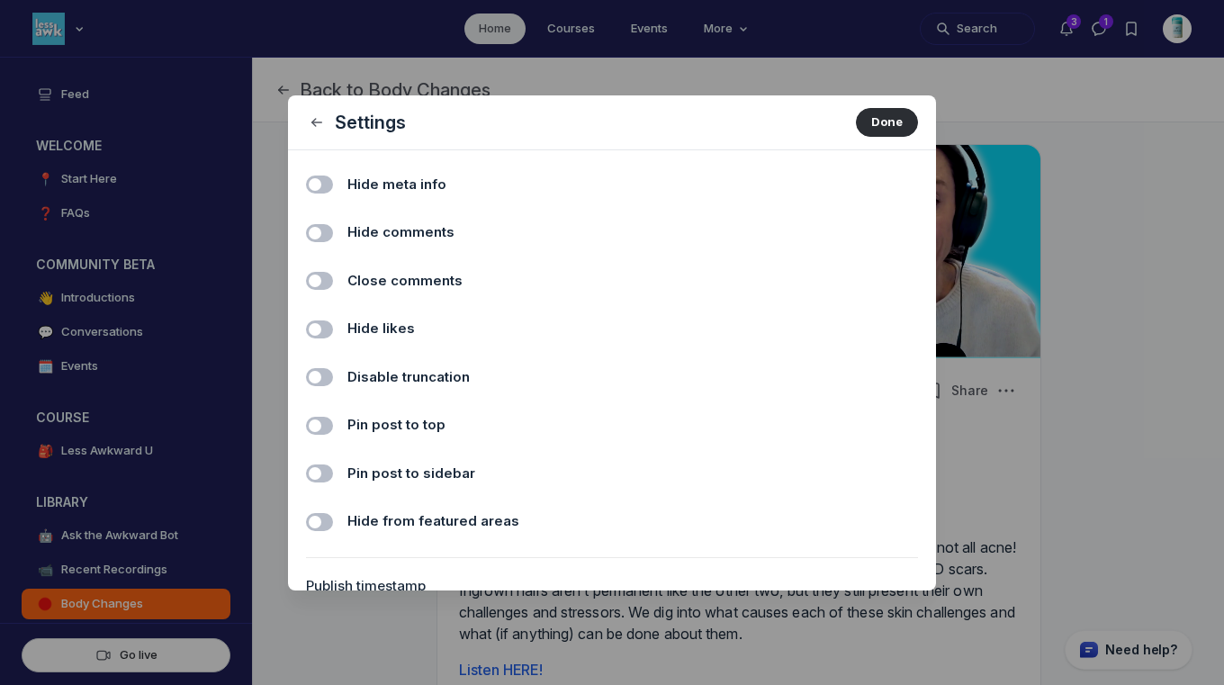
click at [319, 233] on label "Toggle switch" at bounding box center [319, 233] width 27 height 18
click at [0, 0] on input "Hide comments" at bounding box center [0, 0] width 0 height 0
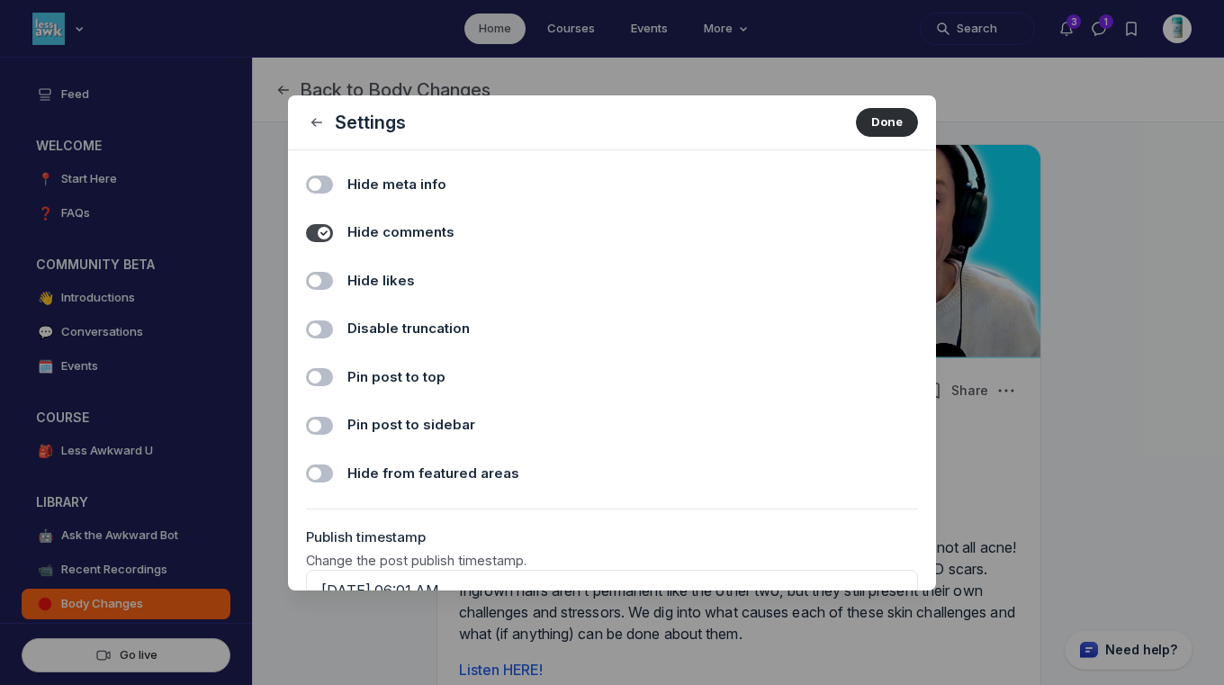
click at [327, 287] on label "Toggle switch" at bounding box center [319, 281] width 27 height 18
click at [0, 0] on input "Hide likes" at bounding box center [0, 0] width 0 height 0
click at [886, 128] on button "Done" at bounding box center [887, 122] width 62 height 29
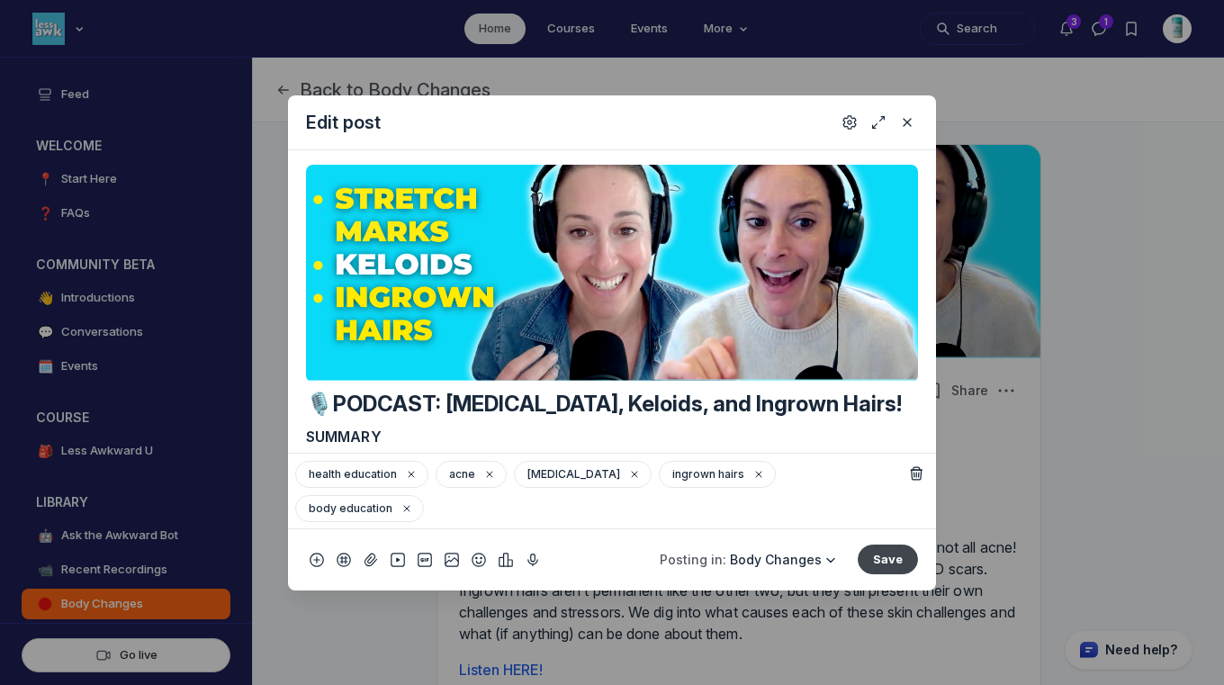
click at [889, 561] on button "Save" at bounding box center [887, 558] width 60 height 29
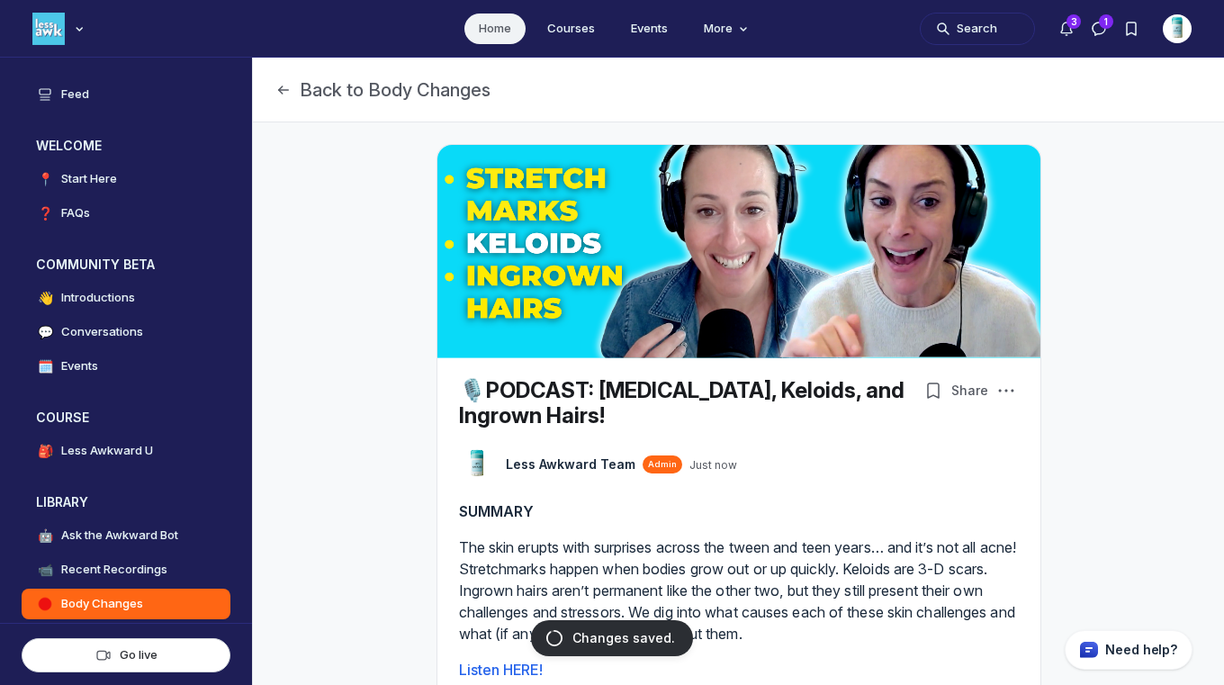
click at [493, 23] on link "Home" at bounding box center [494, 28] width 61 height 31
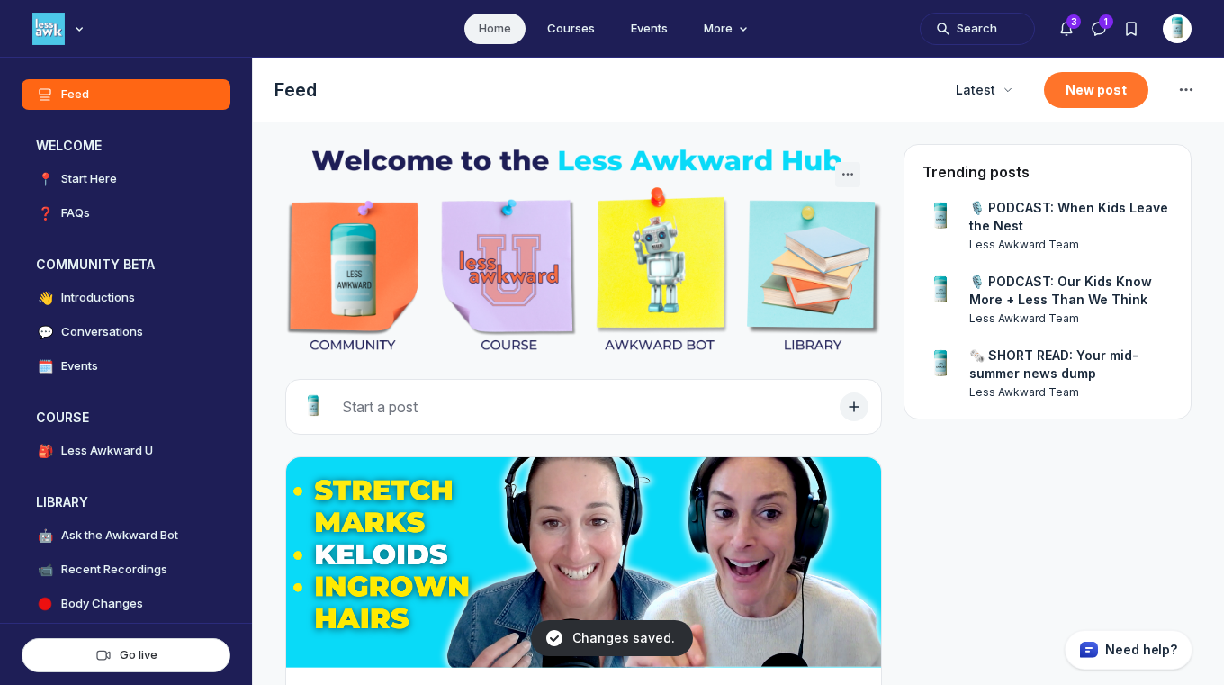
click at [1069, 91] on button "New post" at bounding box center [1096, 90] width 104 height 36
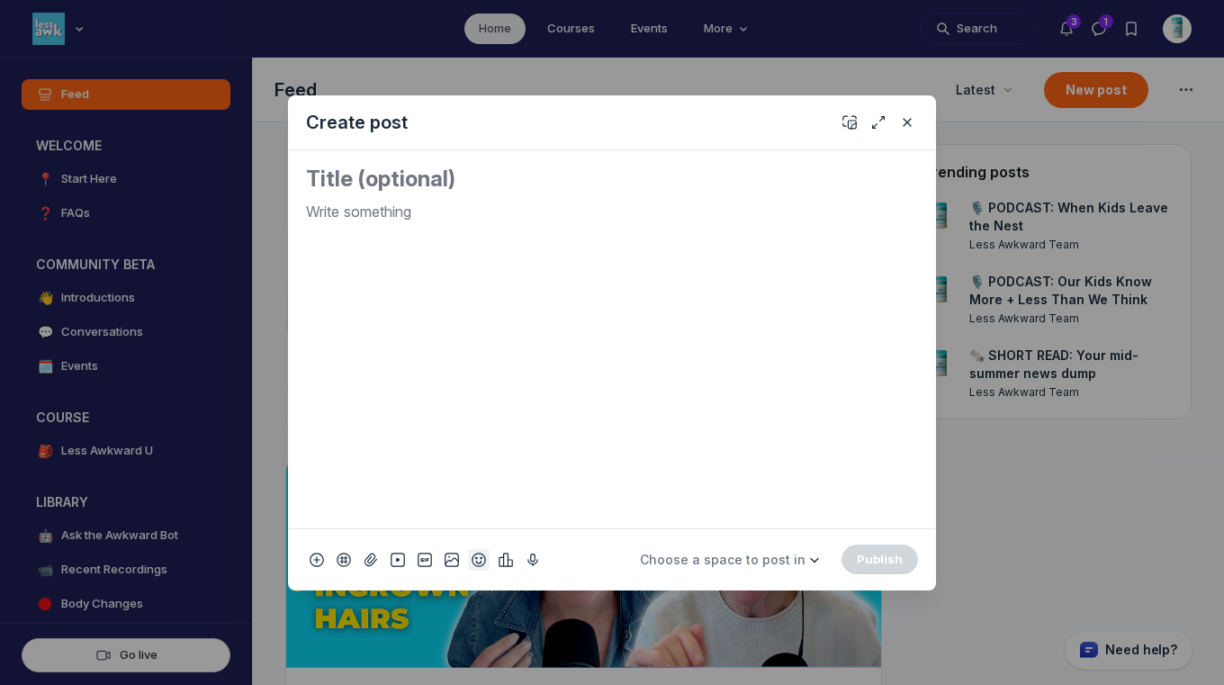
click at [476, 561] on use "Add emoji" at bounding box center [478, 558] width 13 height 13
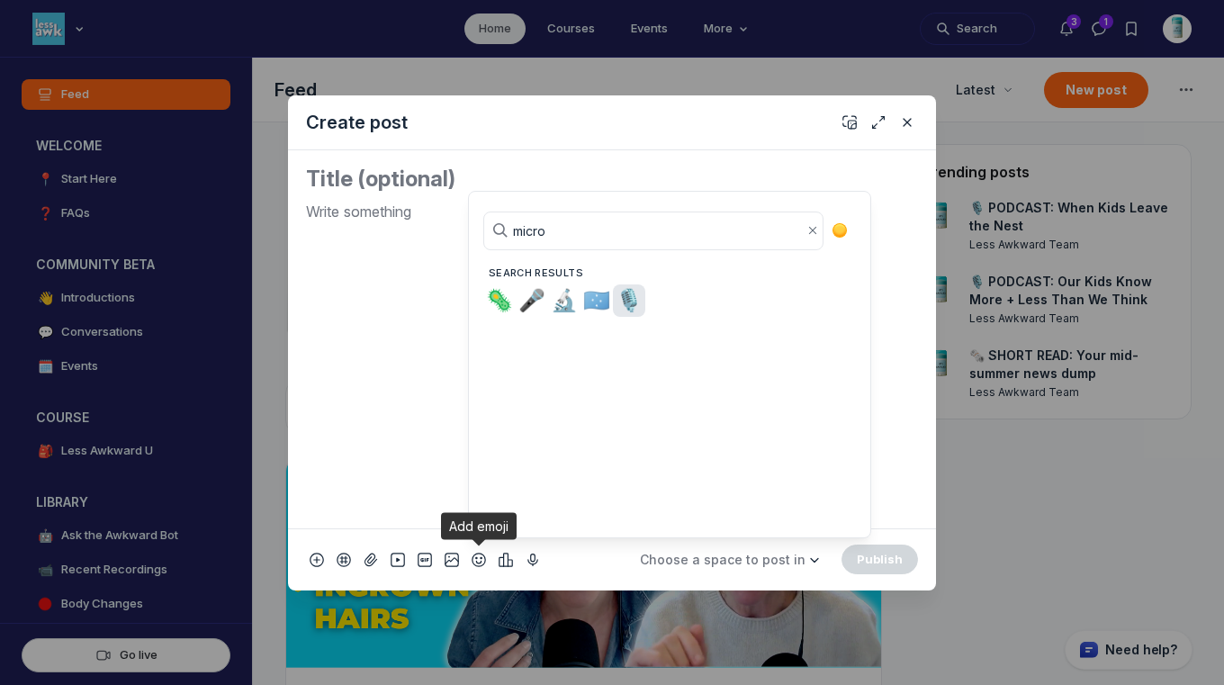
type input "micro"
click at [627, 296] on span "🎙️" at bounding box center [628, 300] width 27 height 25
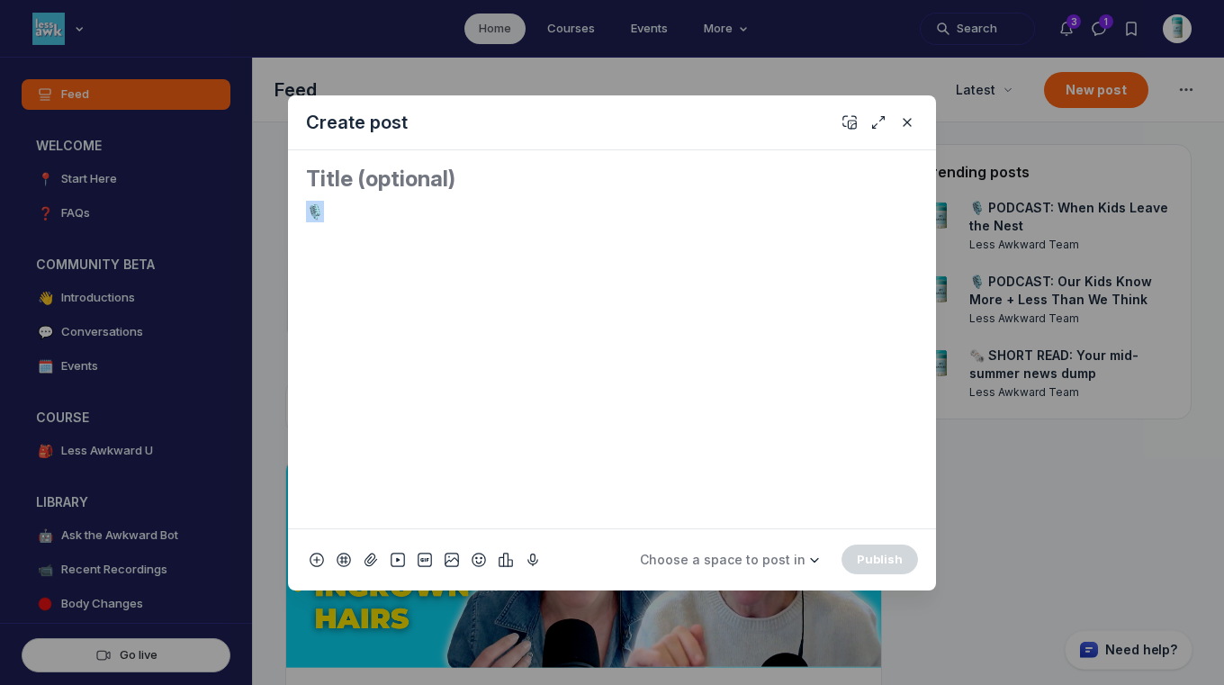
drag, startPoint x: 330, startPoint y: 206, endPoint x: 277, endPoint y: 204, distance: 53.1
click at [277, 204] on div "Create post 🎙️ Choose a space to post in WELCOME 📍 Start Here ❓ FAQs COMMUNITY …" at bounding box center [345, 342] width 691 height 685
copy p "🎙️"
click at [541, 176] on textarea "Quick post modal" at bounding box center [612, 179] width 612 height 29
paste textarea "🎙️"
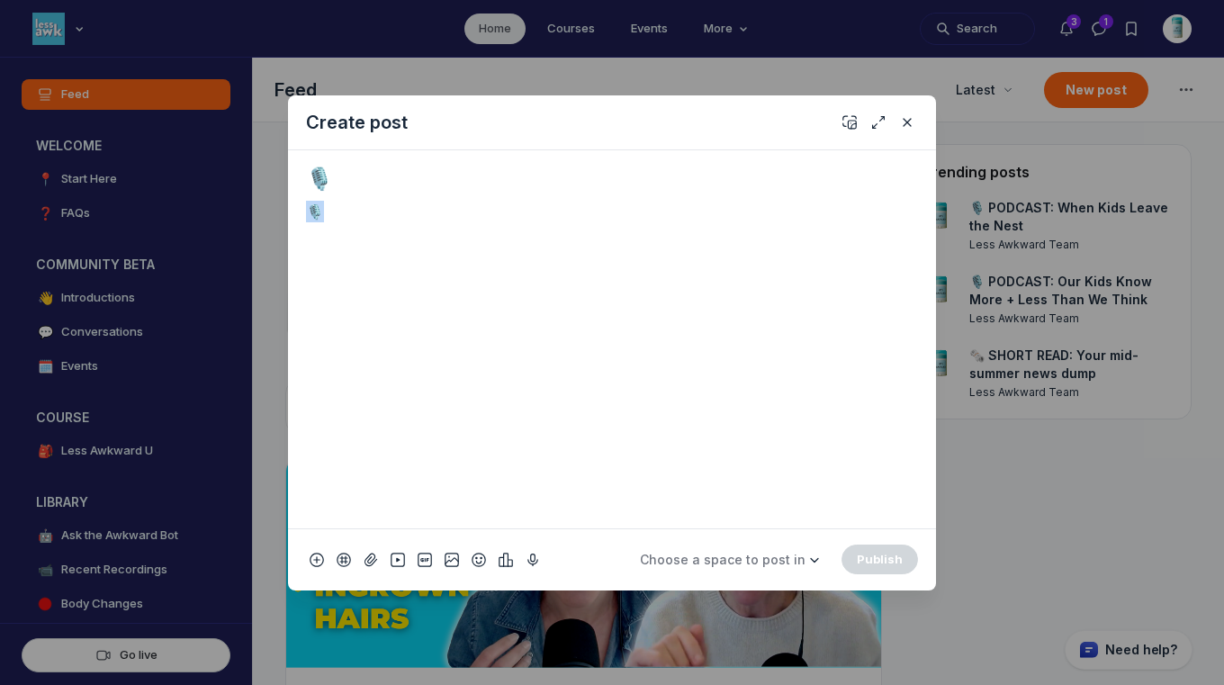
drag, startPoint x: 396, startPoint y: 211, endPoint x: 267, endPoint y: 211, distance: 128.7
click at [267, 211] on div "Create post 🎙️ 🎙️ Choose a space to post in WELCOME 📍 Start Here ❓ FAQs COMMUNI…" at bounding box center [345, 342] width 691 height 685
click at [461, 168] on textarea "🎙️" at bounding box center [612, 179] width 612 height 29
paste textarea "Normalizing Conversations About Difficult Topics"
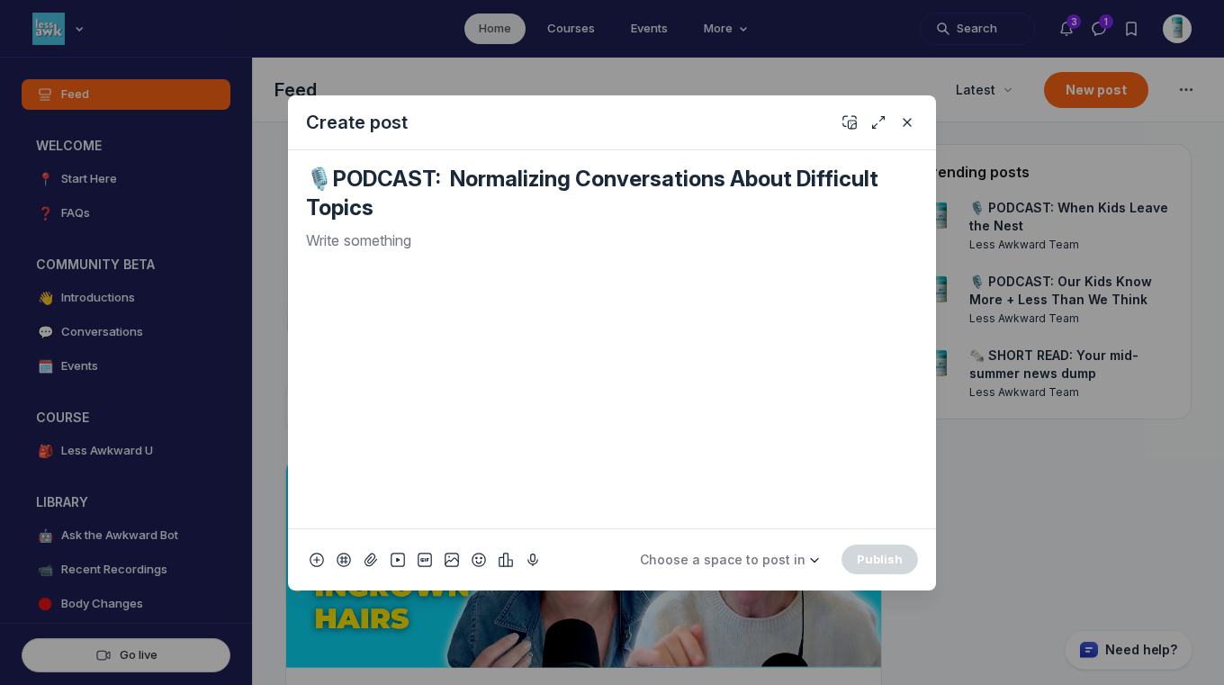
type textarea "🎙️PODCAST: Normalizing Conversations About Difficult Topics"
click at [534, 257] on div "Quick post modal" at bounding box center [612, 371] width 612 height 284
drag, startPoint x: 383, startPoint y: 235, endPoint x: 283, endPoint y: 235, distance: 100.8
click at [283, 235] on div "Create post 🎙️PODCAST: Normalizing Conversations About Difficult Topics SUMMARY…" at bounding box center [345, 342] width 691 height 685
click at [435, 260] on div "SUMMARY" at bounding box center [612, 371] width 612 height 284
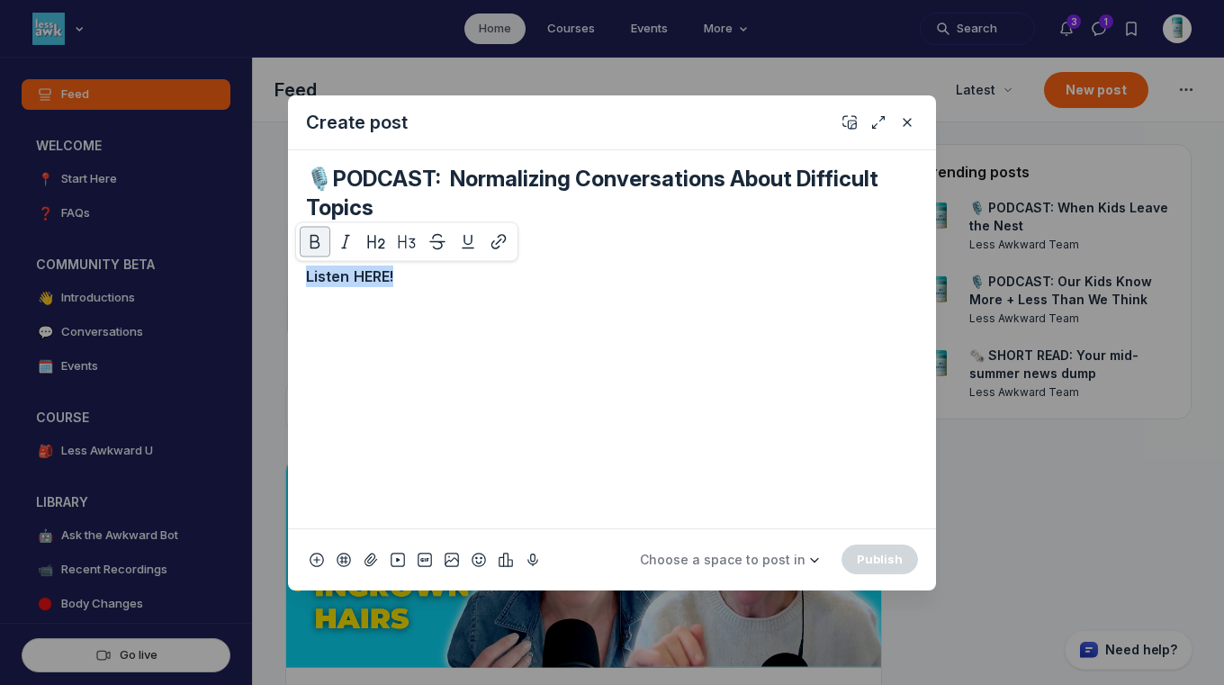
drag, startPoint x: 401, startPoint y: 271, endPoint x: 301, endPoint y: 268, distance: 100.8
click at [301, 268] on div "🎙️PODCAST: Normalizing Conversations About Difficult Topics SUMMARY Listen HERE!" at bounding box center [612, 339] width 648 height 378
click at [494, 245] on icon "Quick post modal" at bounding box center [498, 242] width 18 height 18
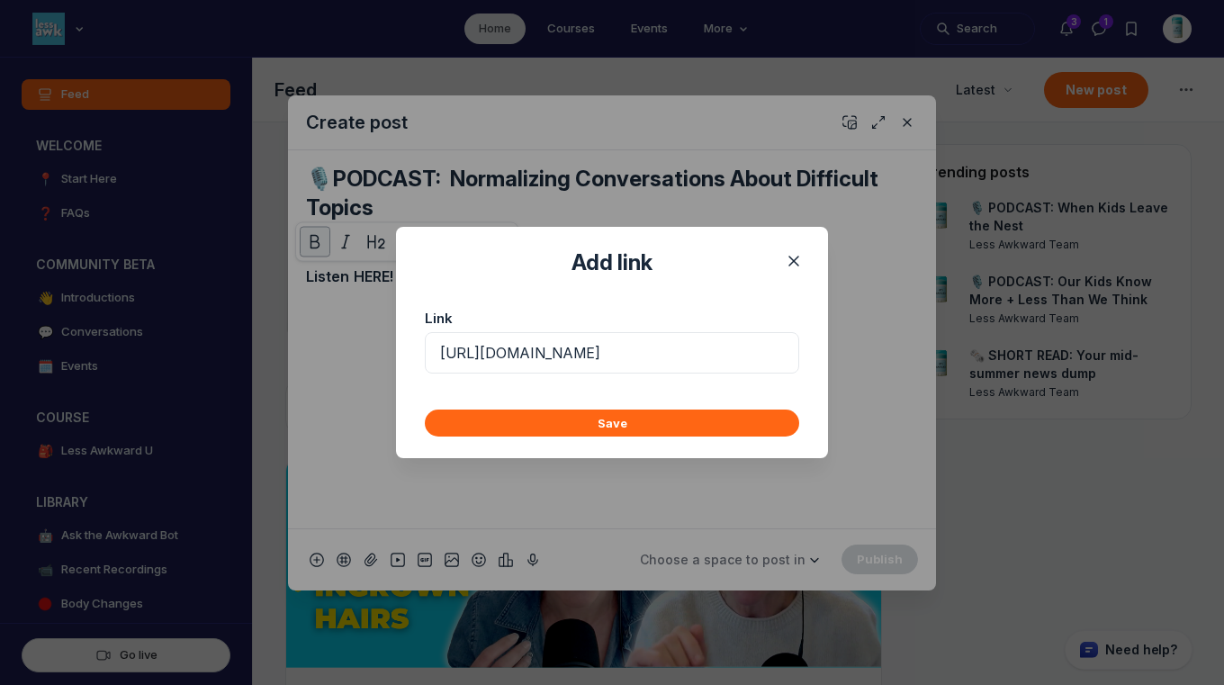
scroll to position [0, 482]
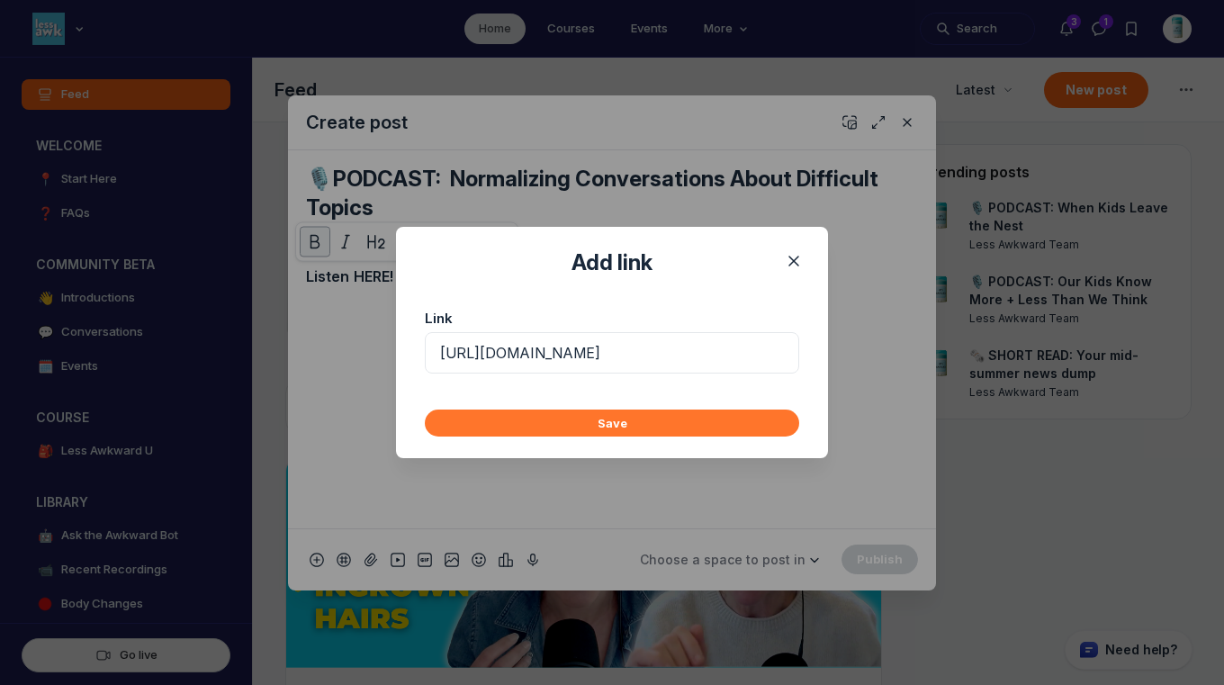
type input "[URL][DOMAIN_NAME]"
click at [545, 423] on button "Save" at bounding box center [612, 422] width 374 height 27
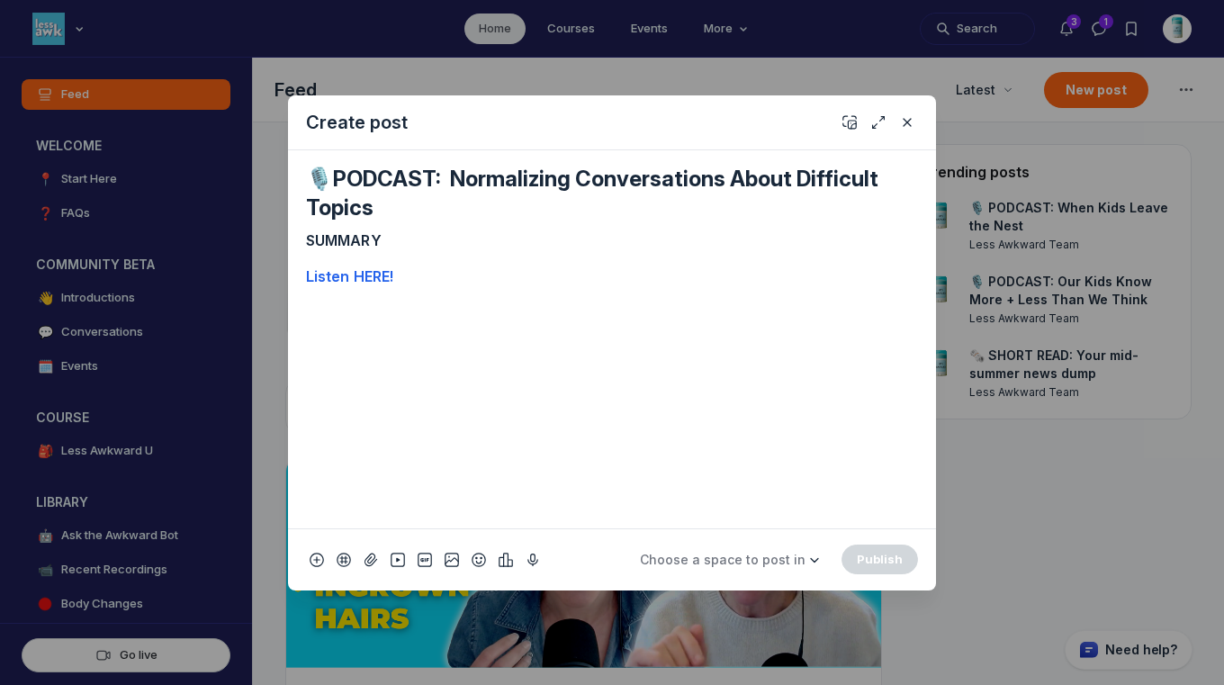
click at [435, 238] on p "SUMMARY" at bounding box center [612, 240] width 612 height 22
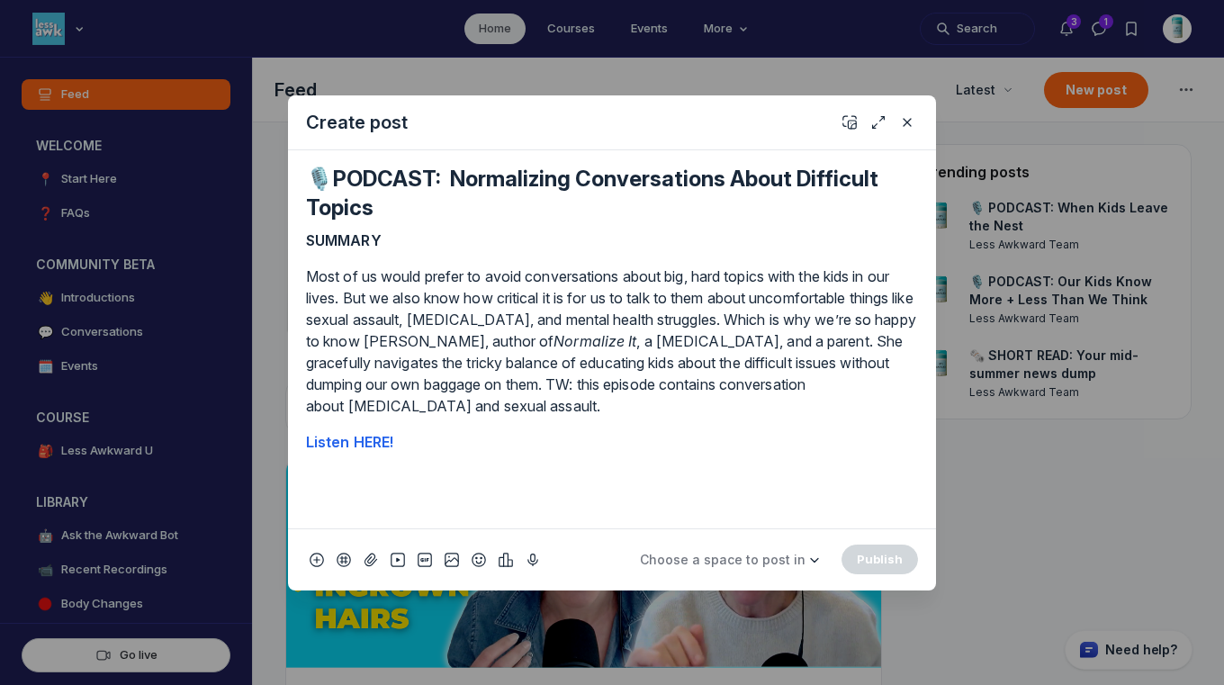
click at [525, 500] on div "SUMMARY Most of us would prefer to avoid conversations about big, hard topics w…" at bounding box center [612, 371] width 612 height 284
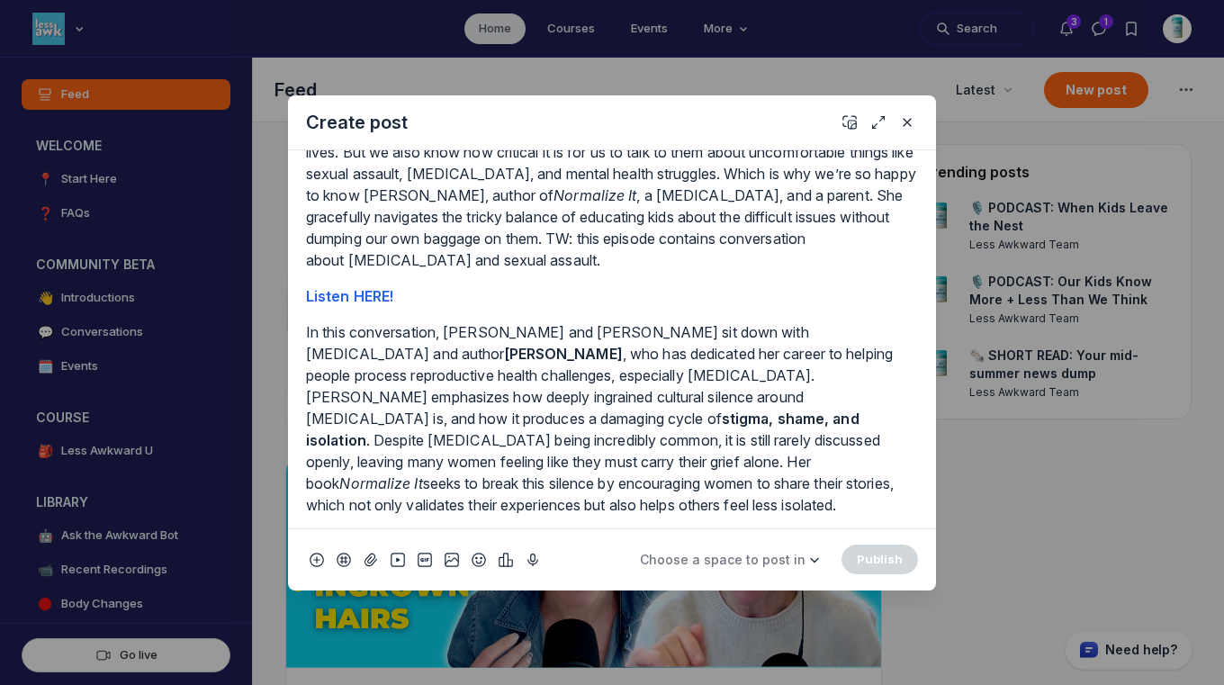
scroll to position [48, 0]
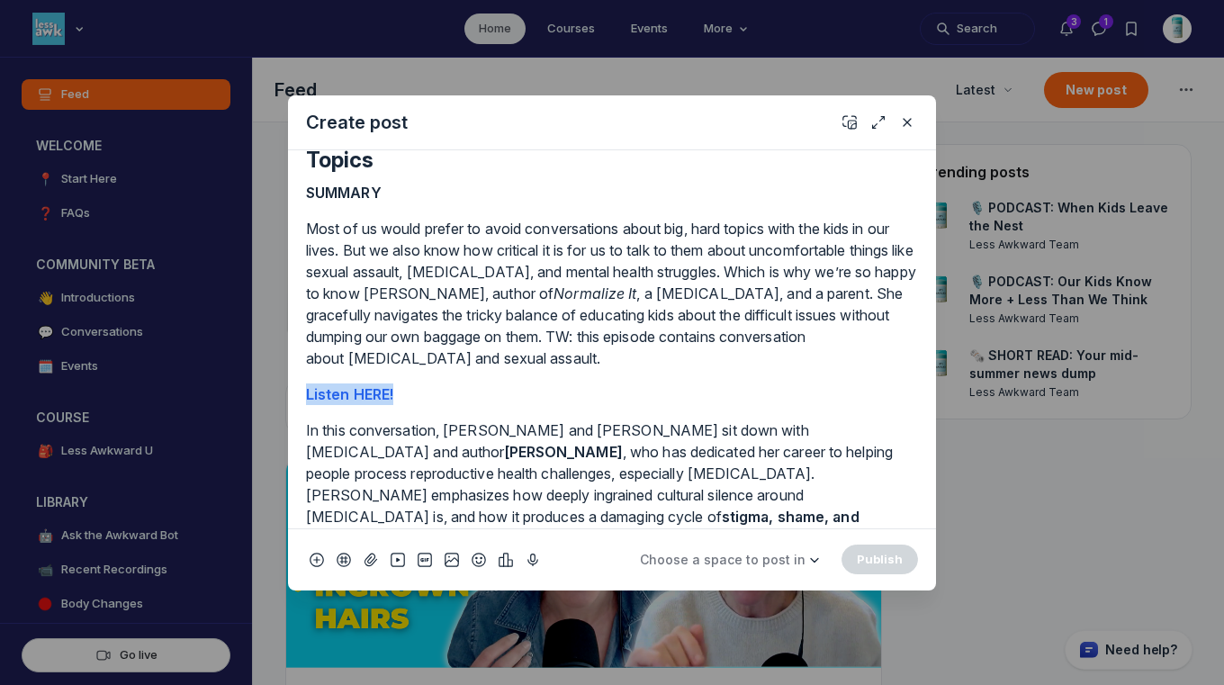
drag, startPoint x: 401, startPoint y: 399, endPoint x: 294, endPoint y: 392, distance: 107.3
click at [294, 392] on div "🎙️PODCAST: Normalizing Conversations About Difficult Topics SUMMARY Most of us …" at bounding box center [612, 339] width 648 height 378
copy strong "Listen HERE!"
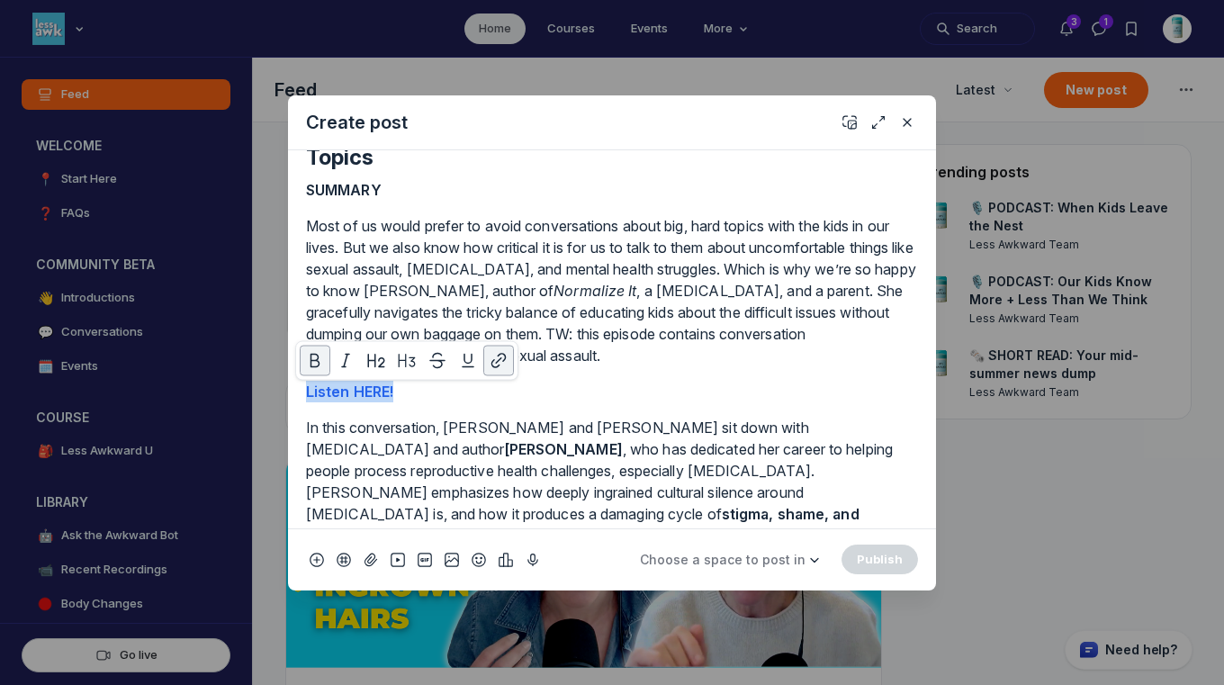
scroll to position [1305, 0]
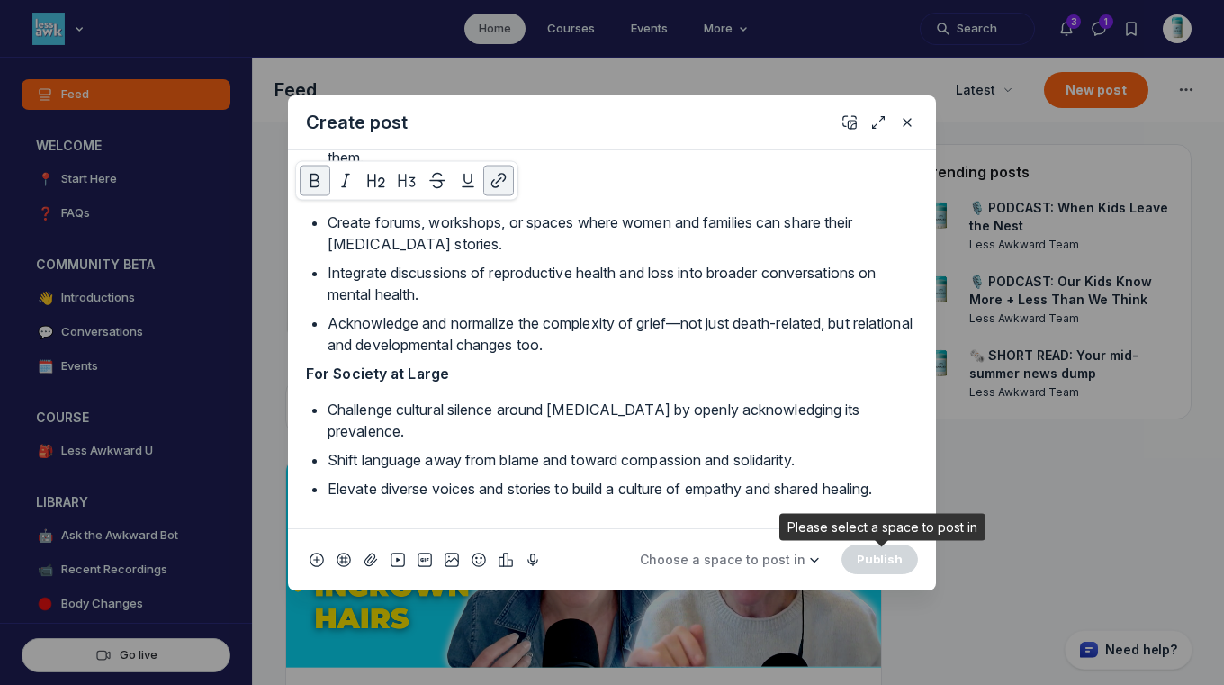
click at [906, 487] on div "🎙️PODCAST: Normalizing Conversations About Difficult Topics SUMMARY Most of us …" at bounding box center [612, 339] width 648 height 378
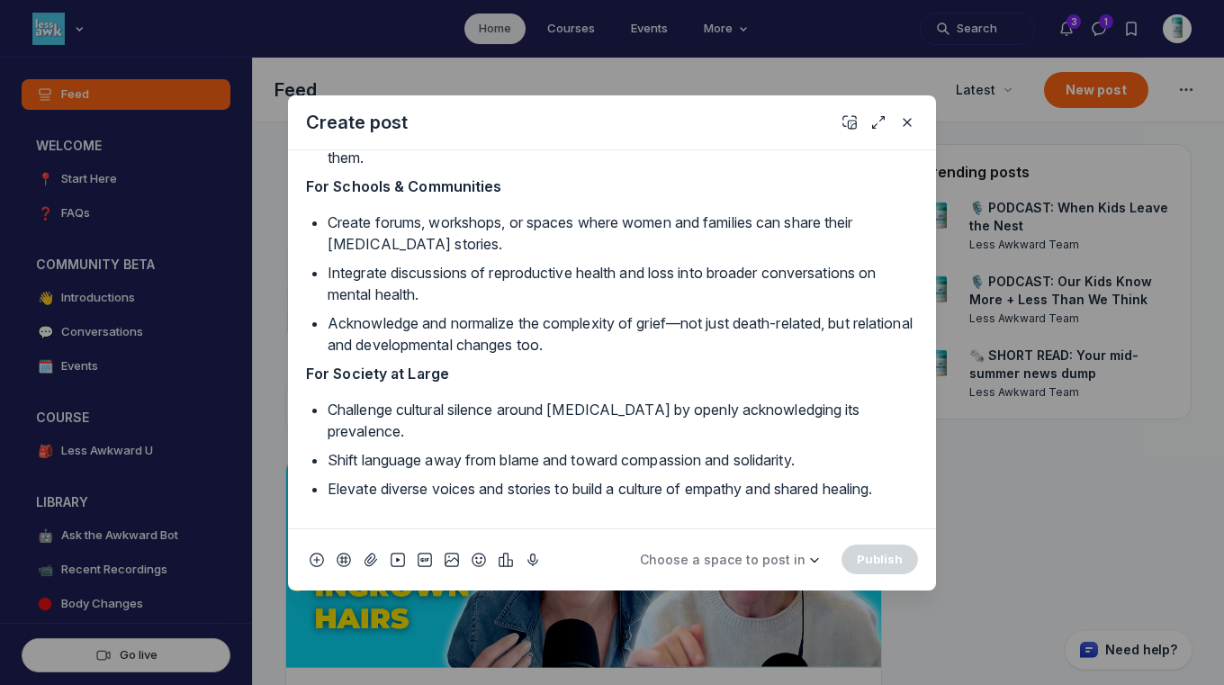
click at [899, 491] on p "Elevate diverse voices and stories to build a culture of empathy and shared hea…" at bounding box center [622, 489] width 590 height 22
click at [889, 489] on p "Elevate diverse voices and stories to build a culture of empathy and shared hea…" at bounding box center [622, 489] width 590 height 22
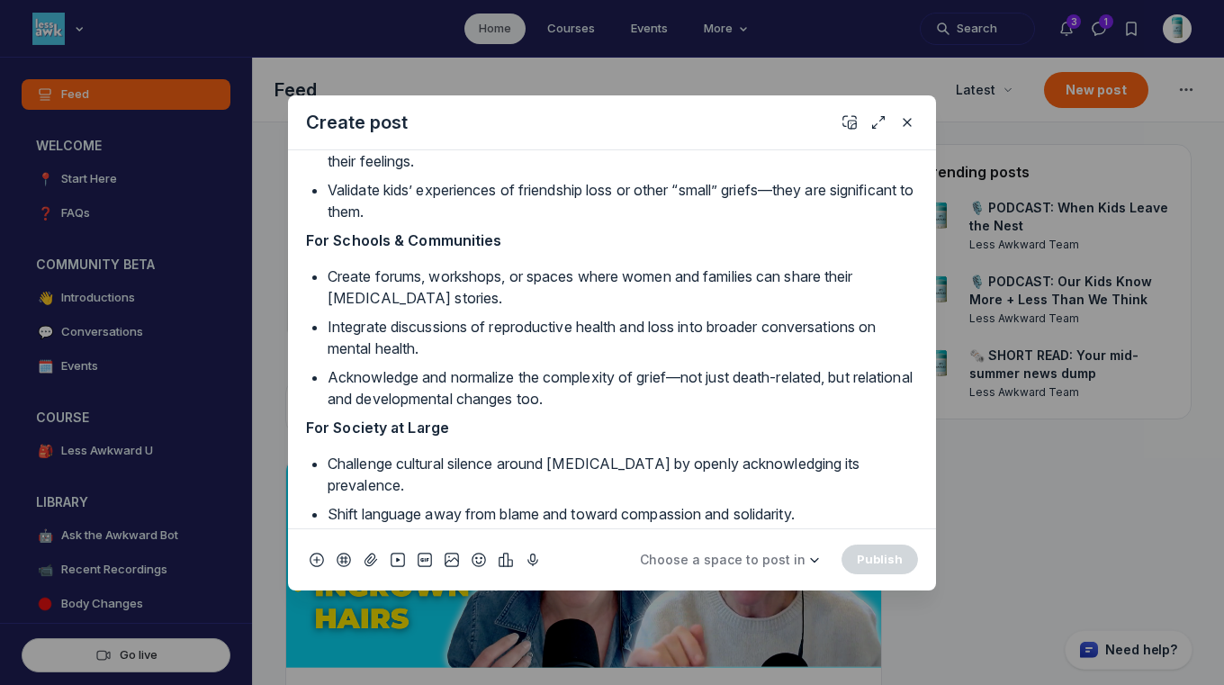
scroll to position [190, 0]
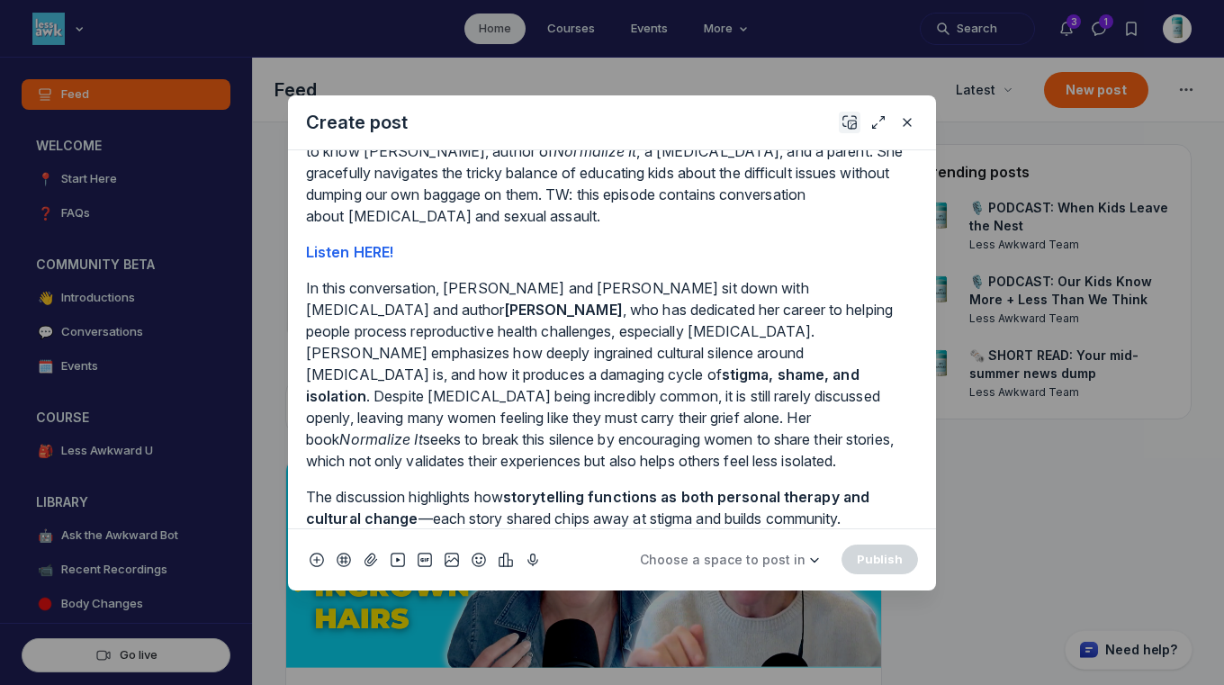
click at [849, 121] on icon "Add cover" at bounding box center [849, 122] width 14 height 18
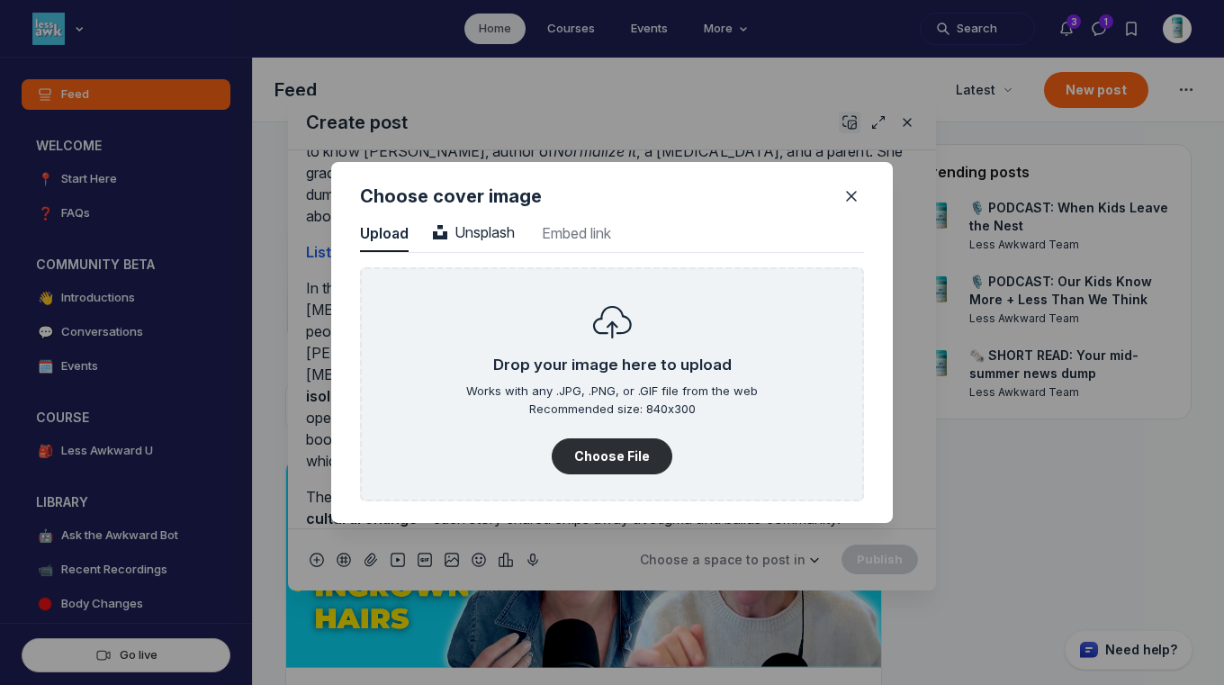
scroll to position [2431, 4580]
click at [607, 448] on button "Choose File" at bounding box center [612, 456] width 121 height 36
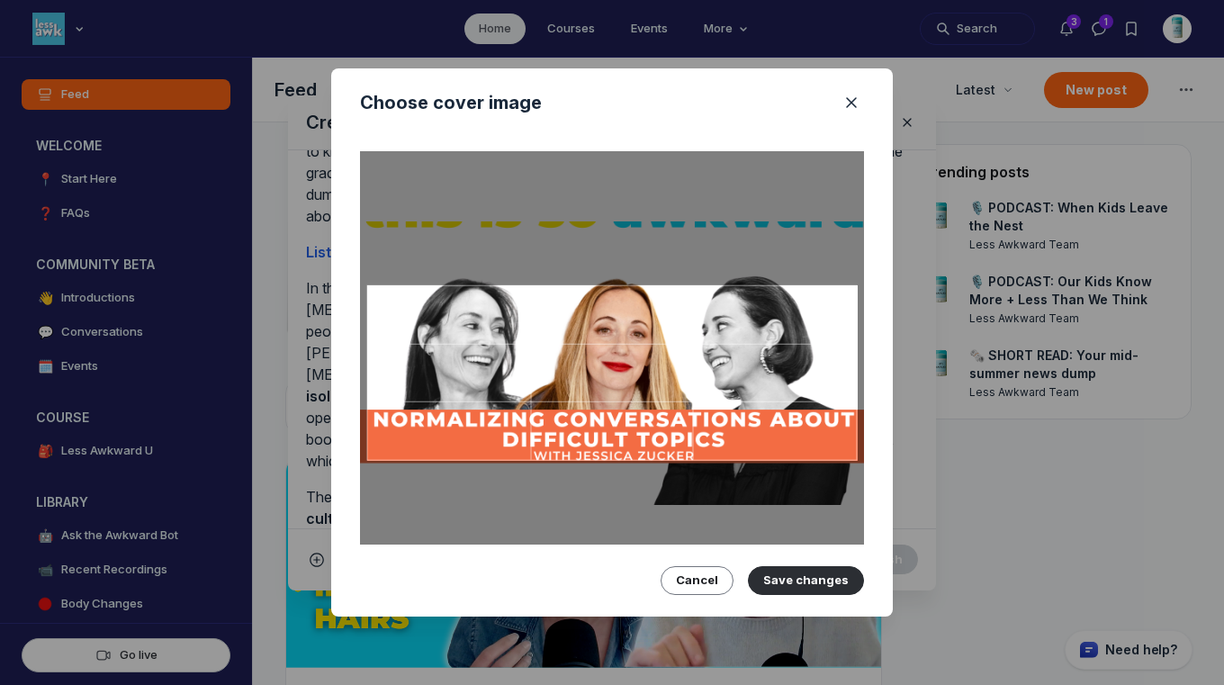
drag, startPoint x: 749, startPoint y: 408, endPoint x: 749, endPoint y: 398, distance: 9.9
click at [749, 398] on div at bounding box center [612, 372] width 490 height 175
click at [815, 570] on button "Save changes" at bounding box center [806, 580] width 116 height 29
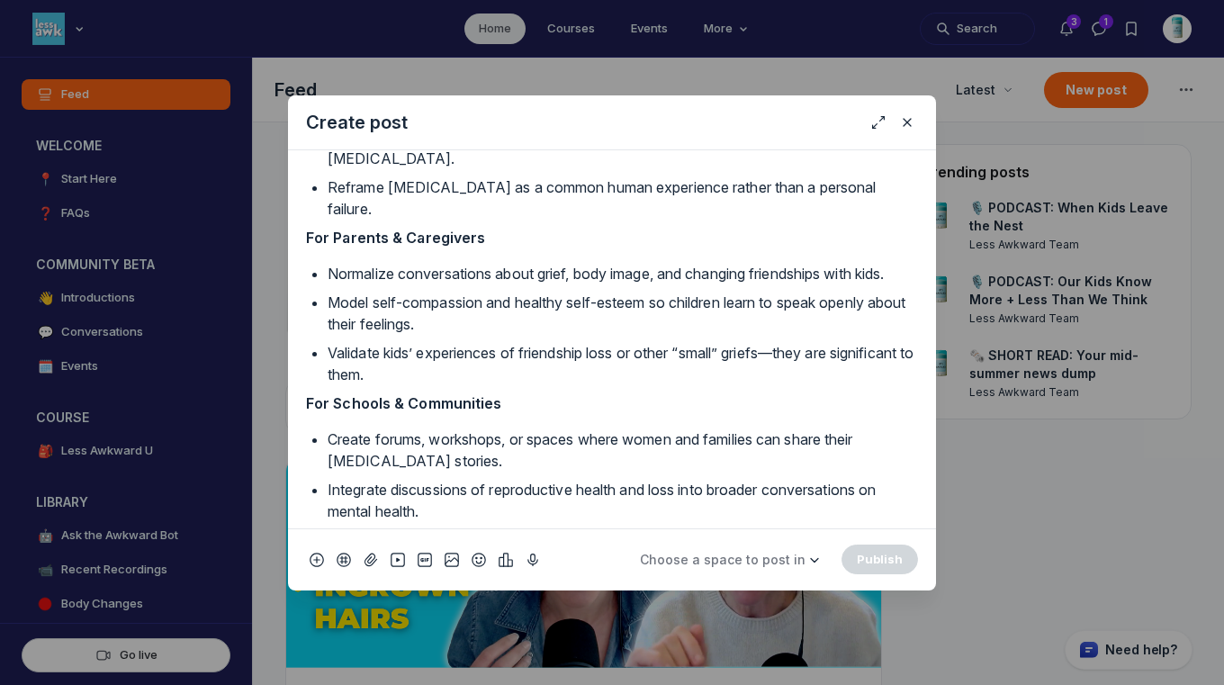
scroll to position [1101, 0]
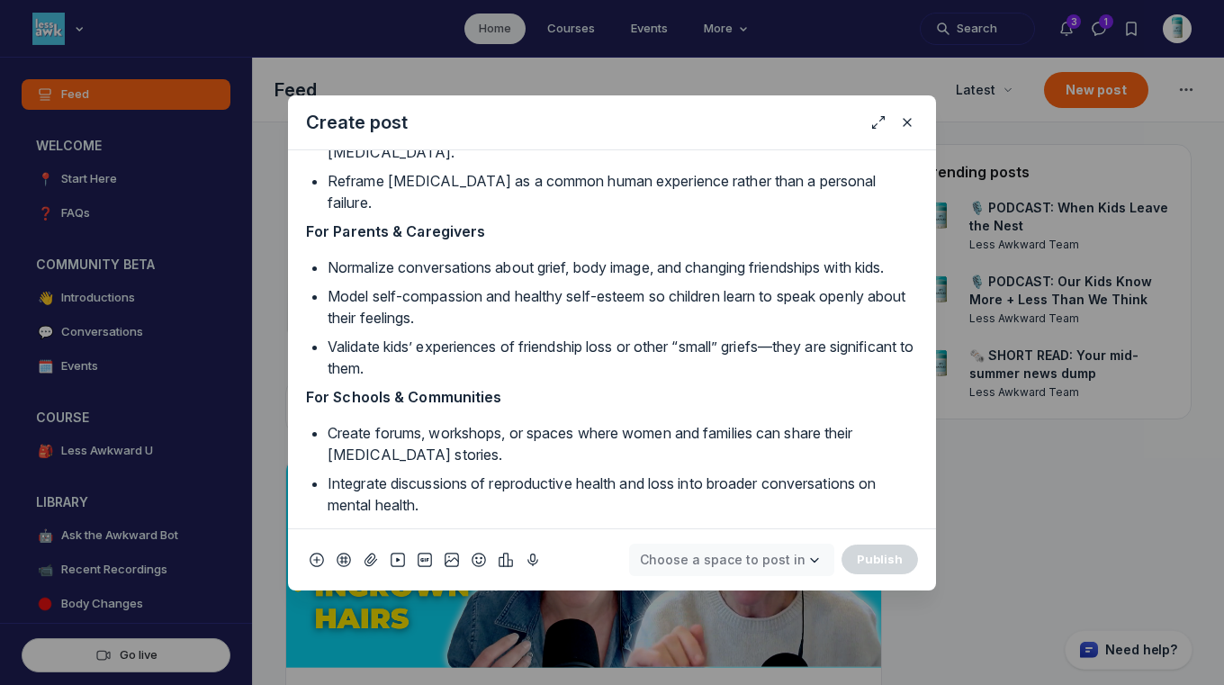
click at [785, 566] on span "Choose a space to post in" at bounding box center [723, 559] width 166 height 15
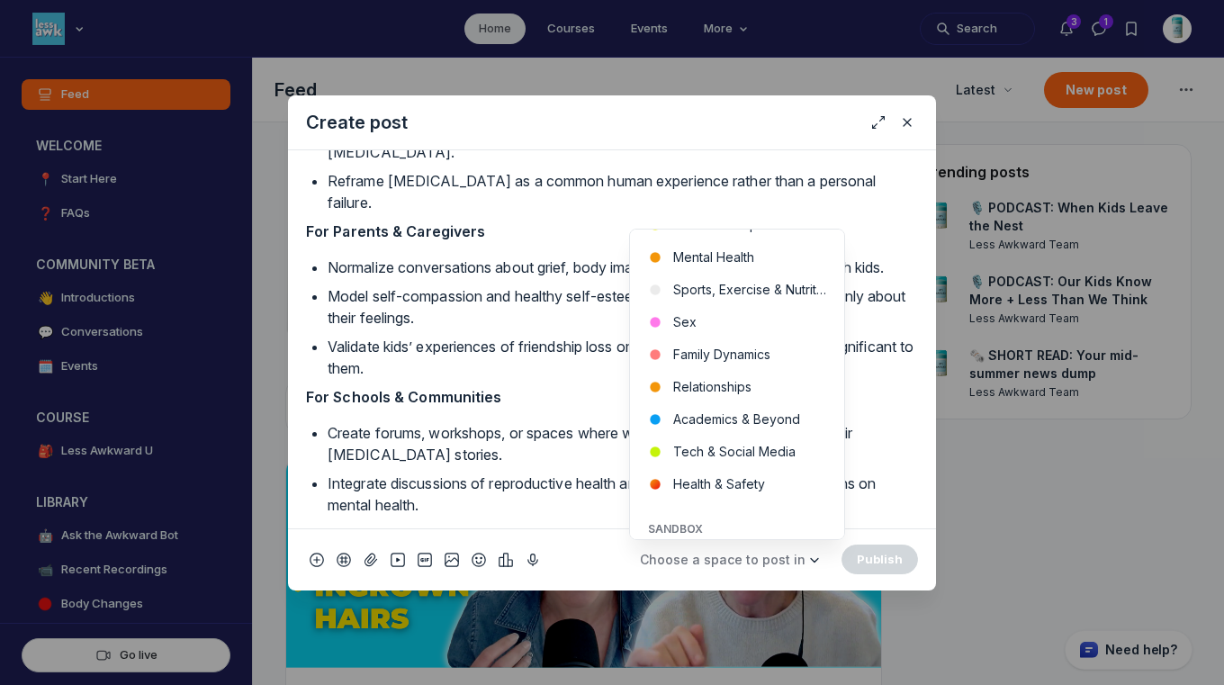
scroll to position [591, 0]
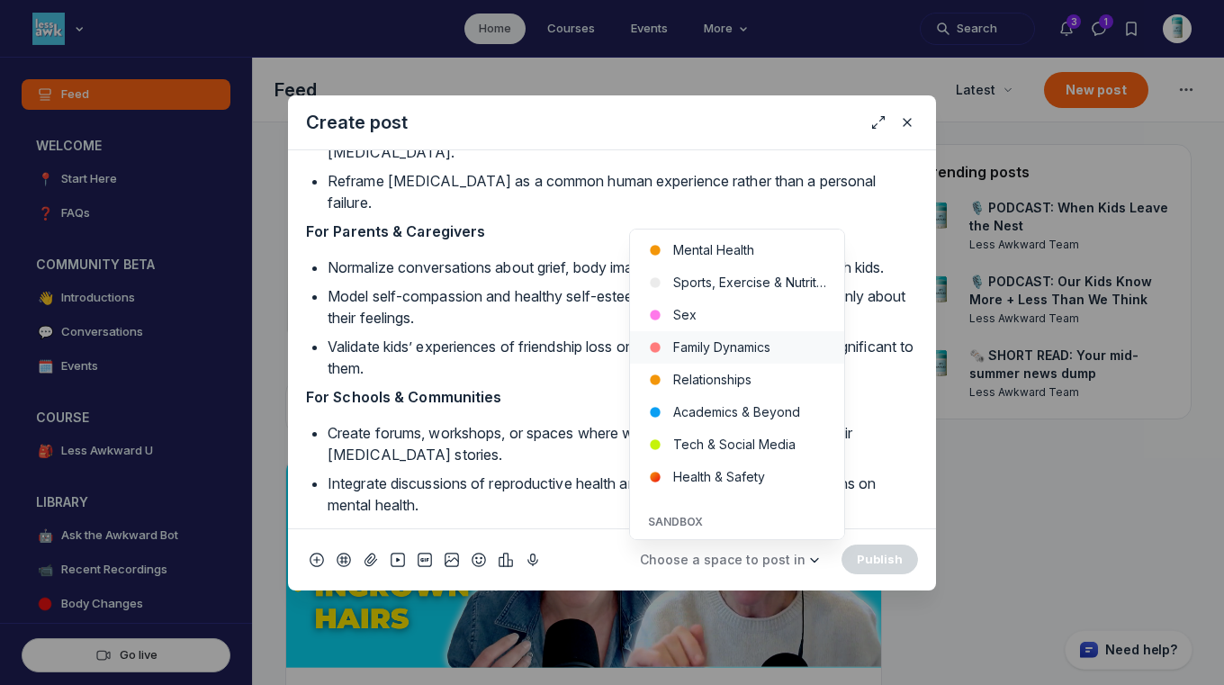
click at [796, 345] on button "Family Dynamics" at bounding box center [737, 347] width 214 height 32
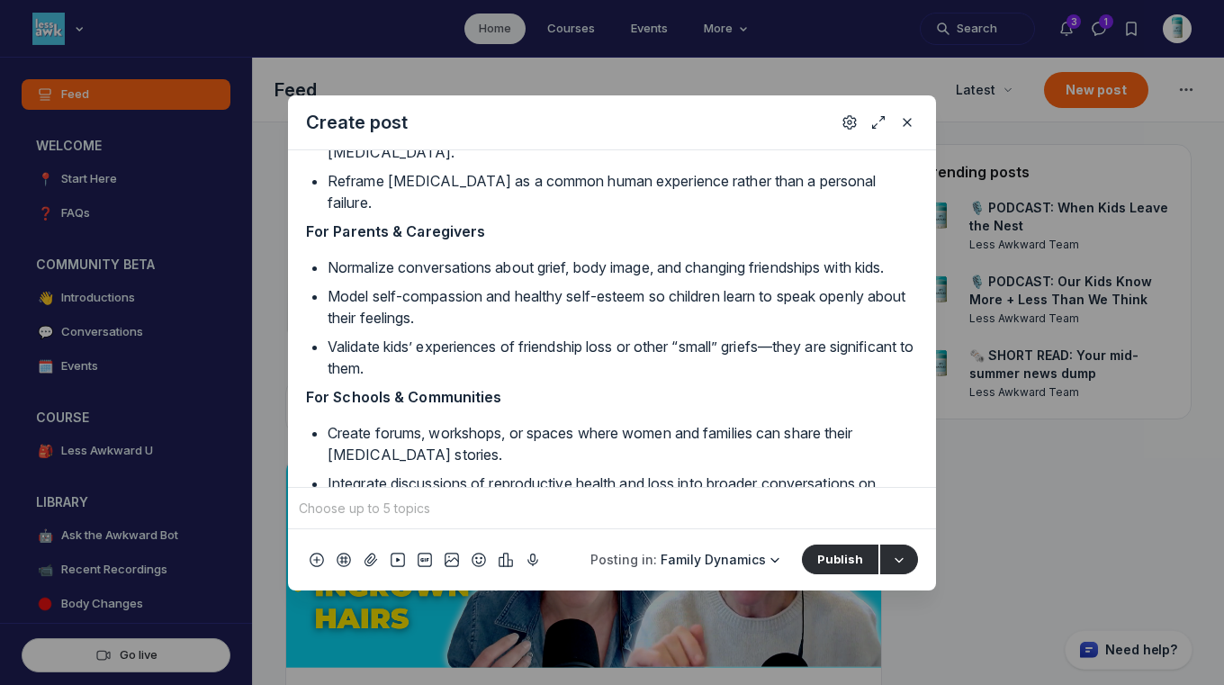
click at [607, 510] on input "Quick post modal" at bounding box center [611, 508] width 633 height 27
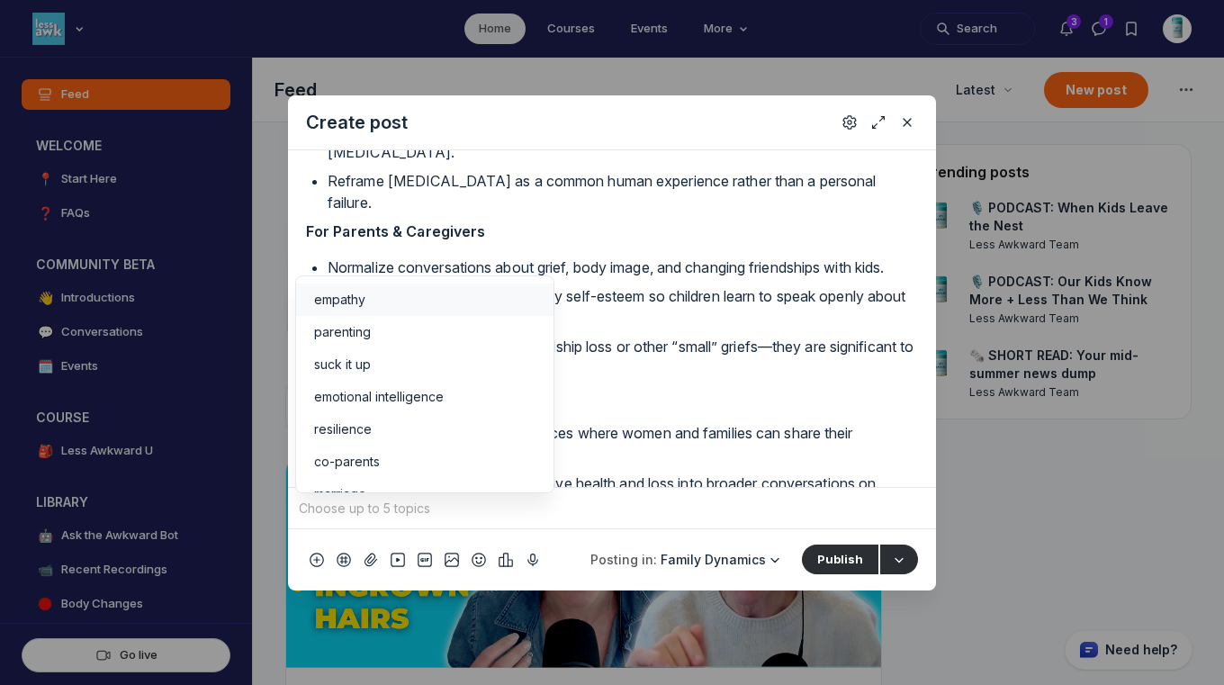
click at [382, 303] on div "empathy" at bounding box center [424, 300] width 221 height 18
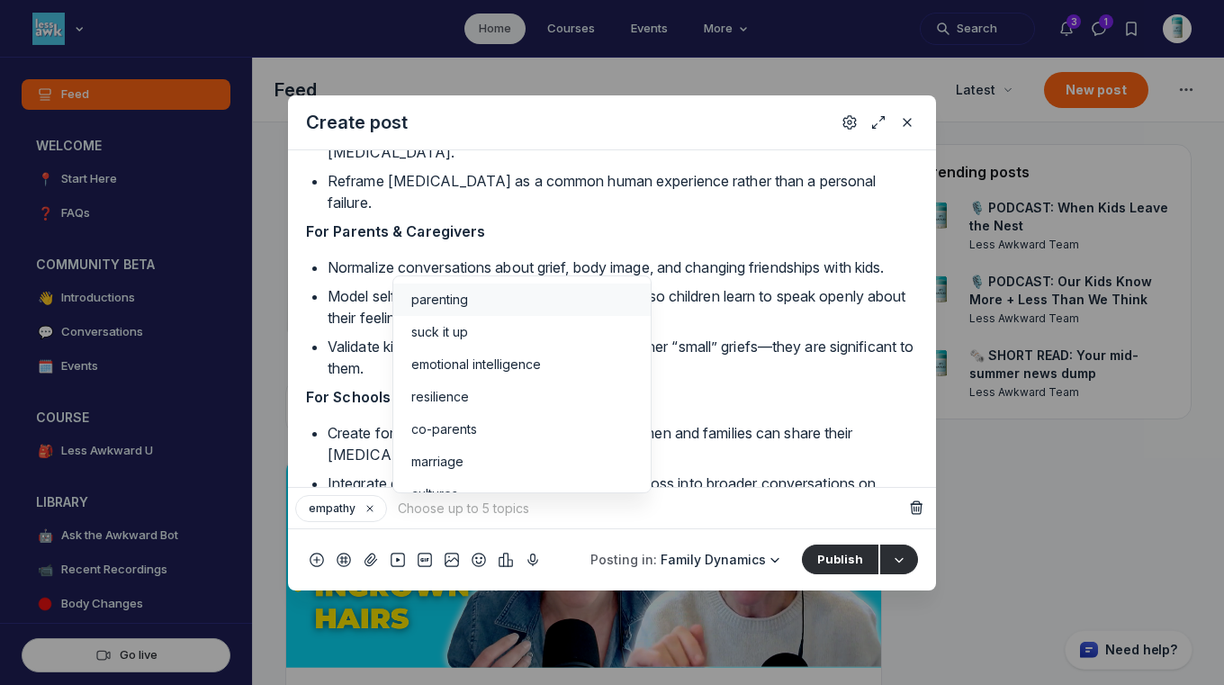
click at [430, 309] on li "parenting" at bounding box center [521, 299] width 257 height 32
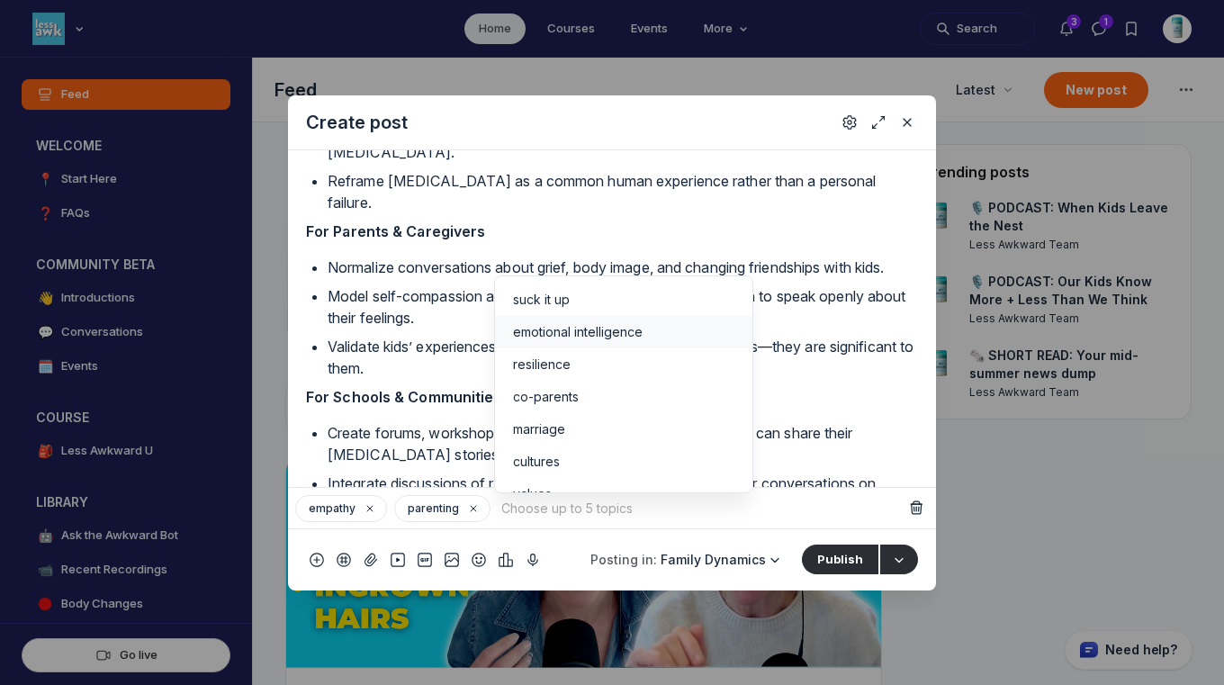
click at [541, 338] on span "emotional intelligence" at bounding box center [578, 332] width 130 height 18
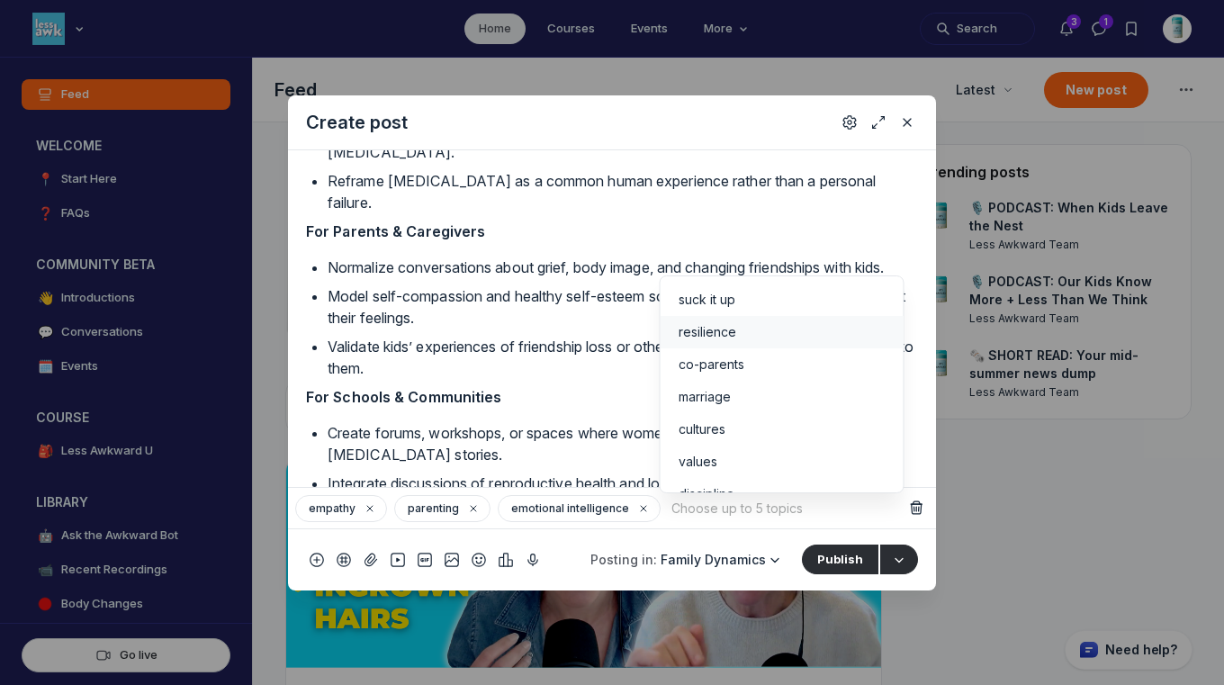
click at [704, 326] on span "resilience" at bounding box center [707, 332] width 58 height 18
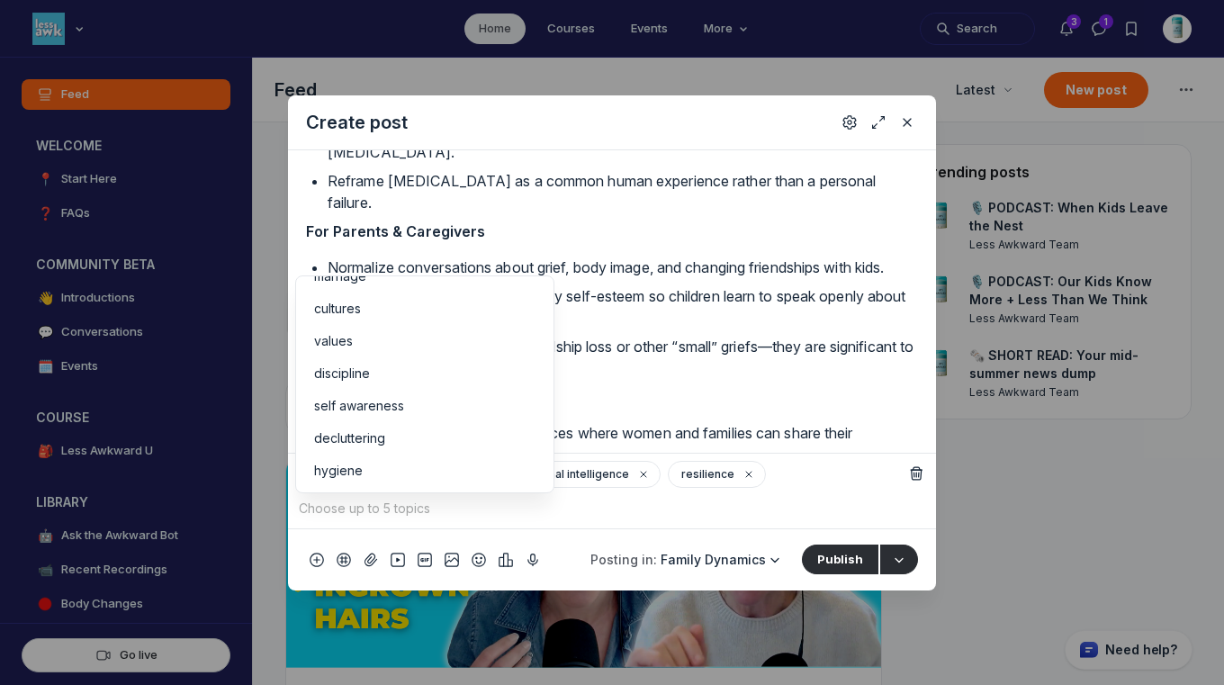
scroll to position [49, 0]
click at [484, 377] on div "values" at bounding box center [424, 381] width 221 height 18
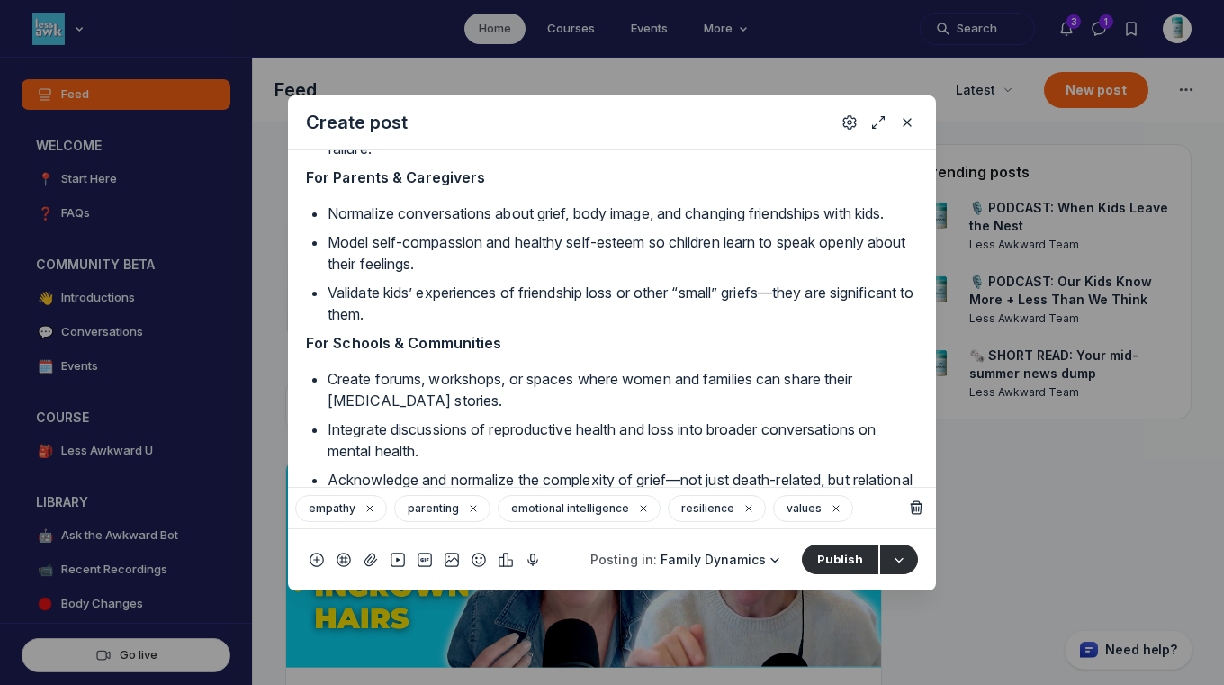
scroll to position [1602, 0]
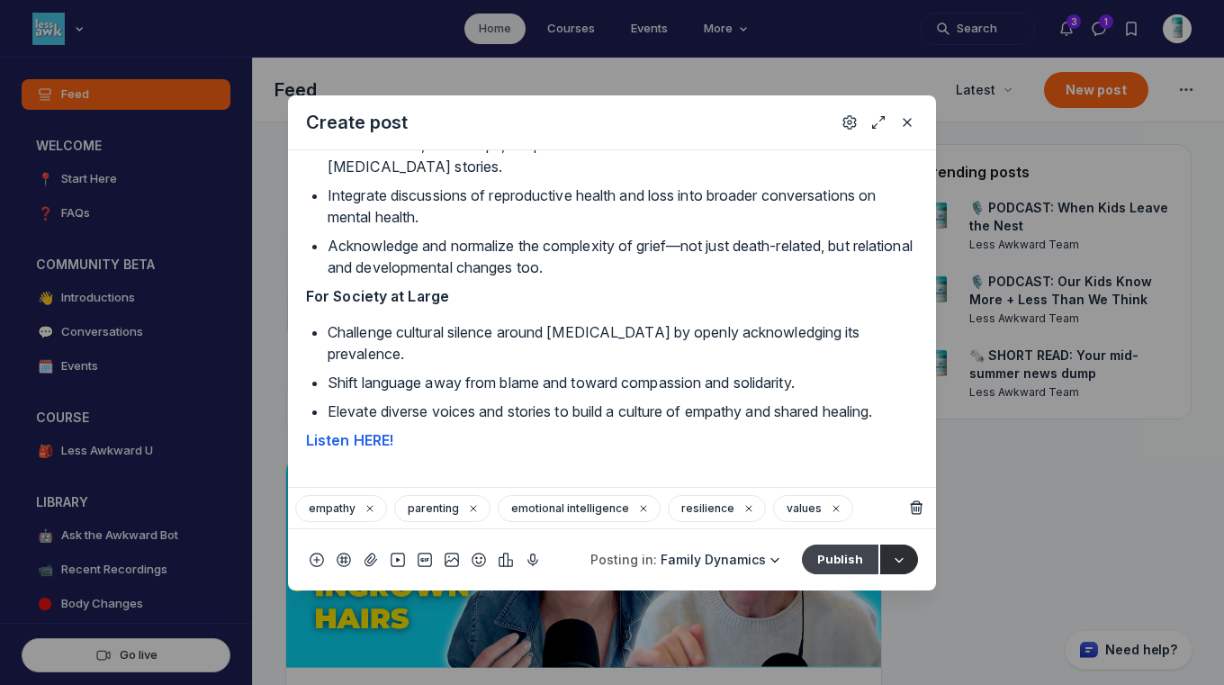
click at [826, 556] on button "Publish" at bounding box center [840, 558] width 76 height 29
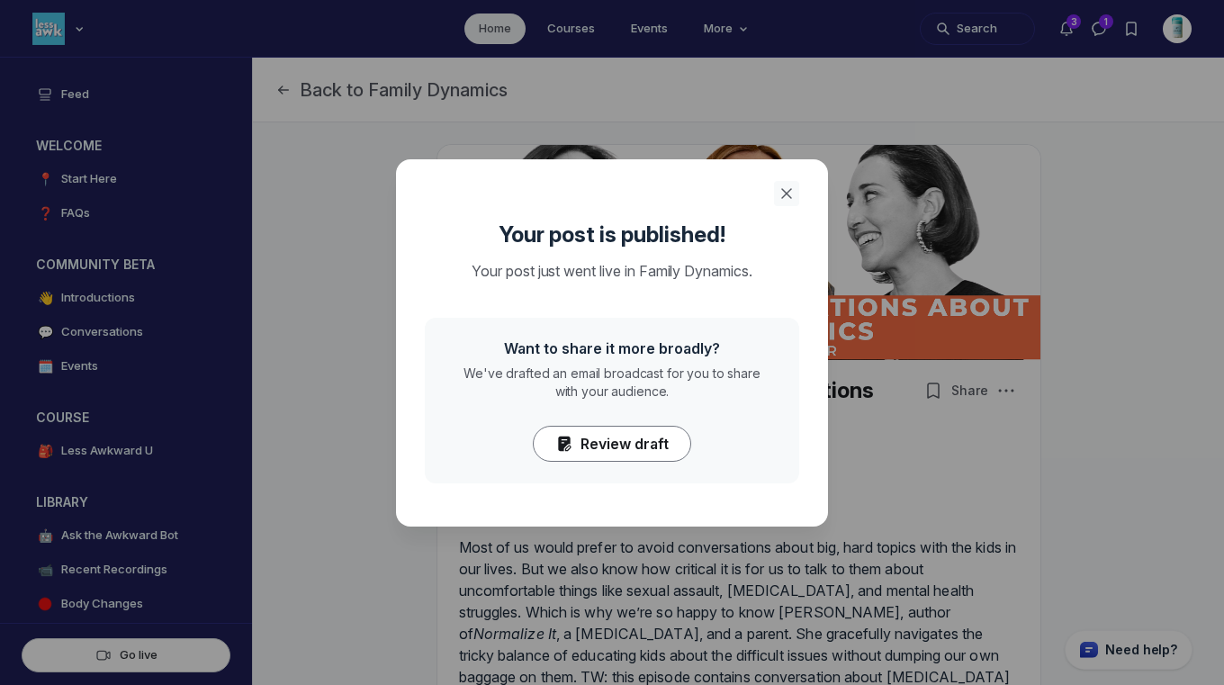
click at [785, 195] on icon "Close" at bounding box center [786, 193] width 18 height 18
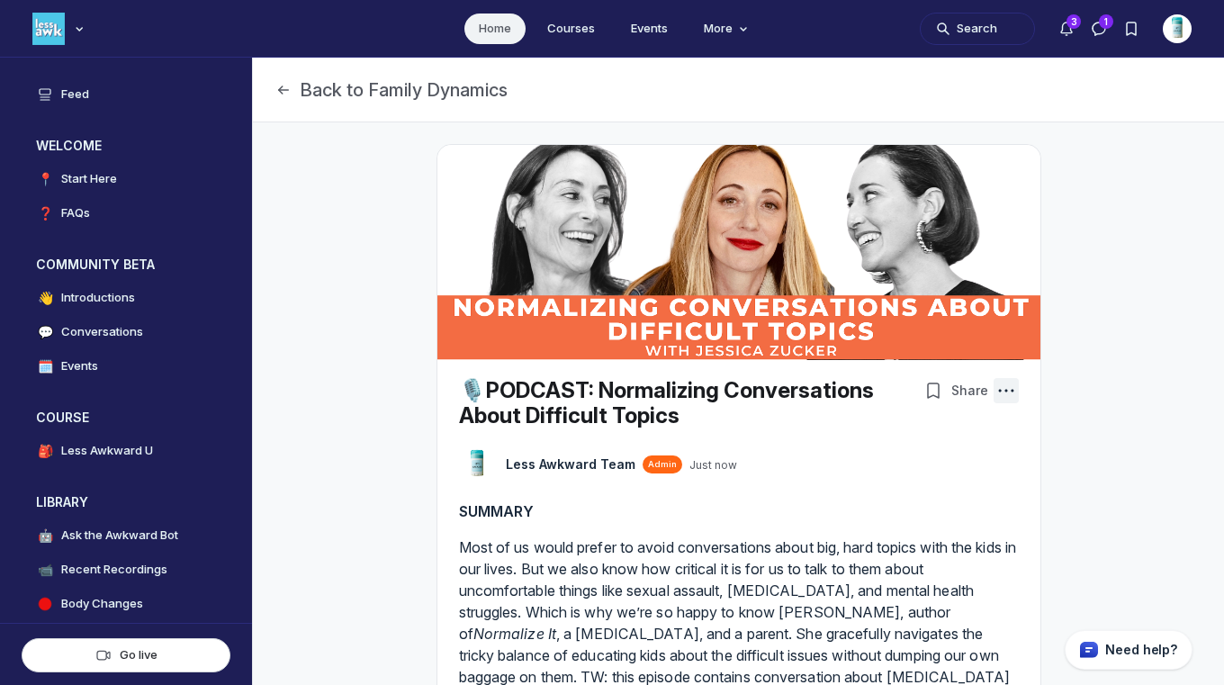
click at [1003, 390] on icon "Post actions" at bounding box center [1006, 390] width 18 height 18
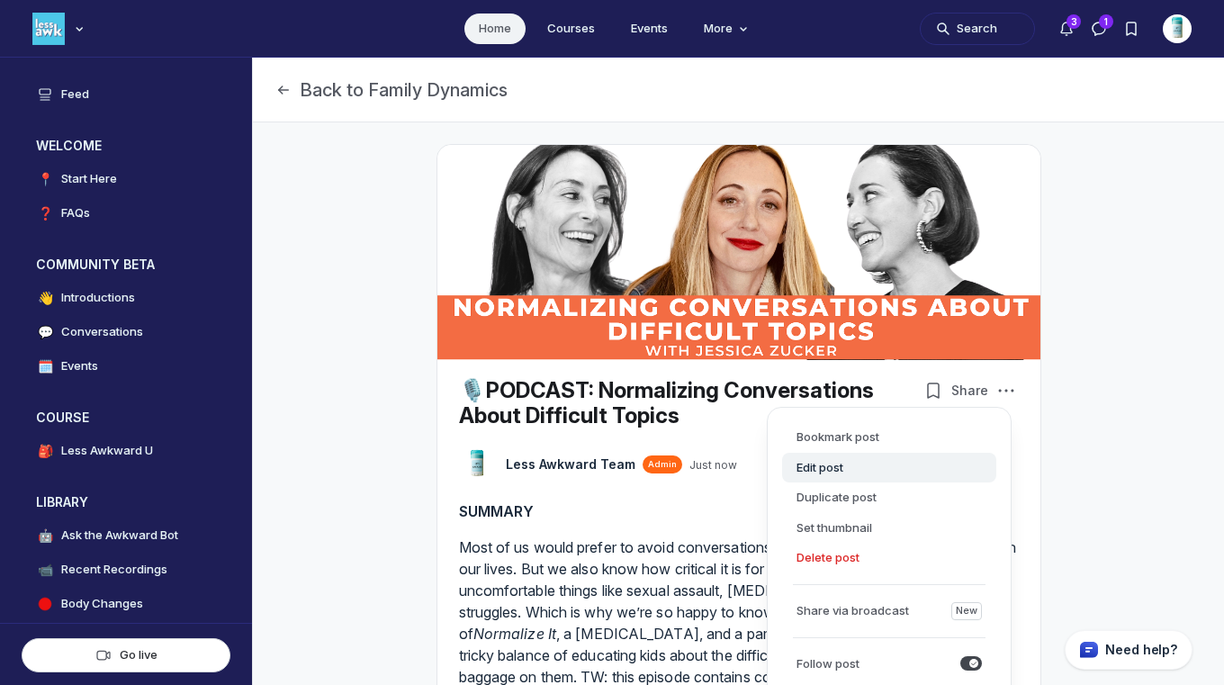
click at [835, 464] on button "Edit post" at bounding box center [889, 468] width 214 height 31
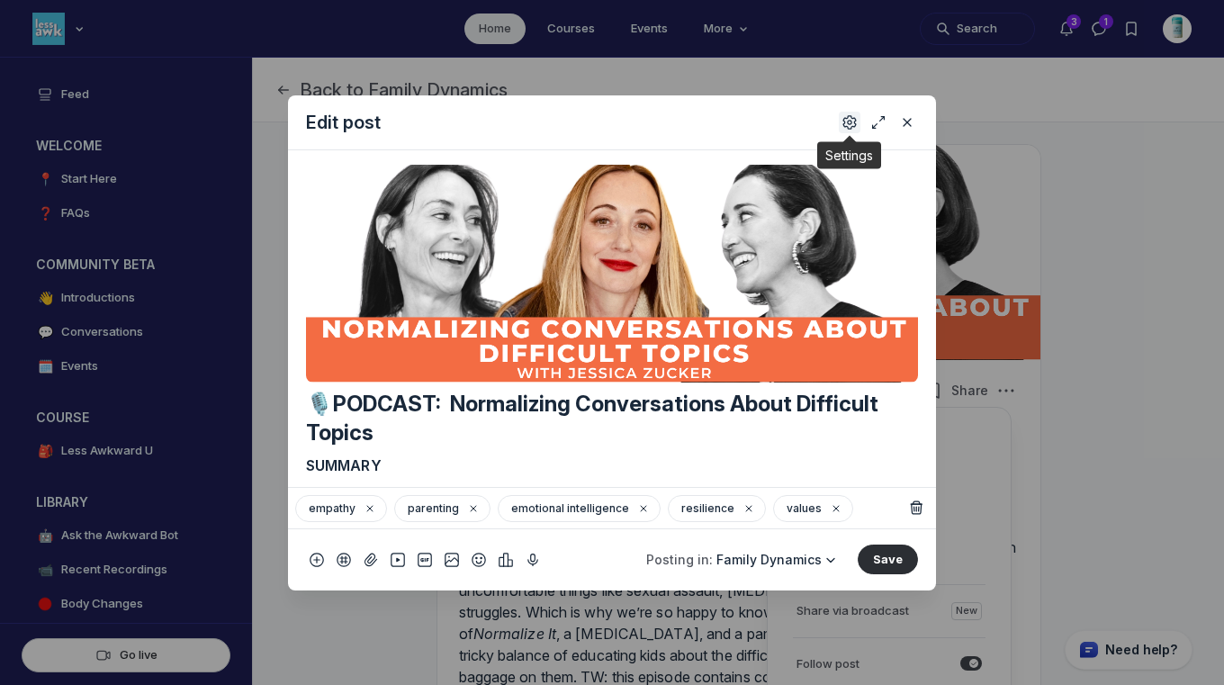
click at [844, 123] on icon "Settings" at bounding box center [849, 122] width 14 height 18
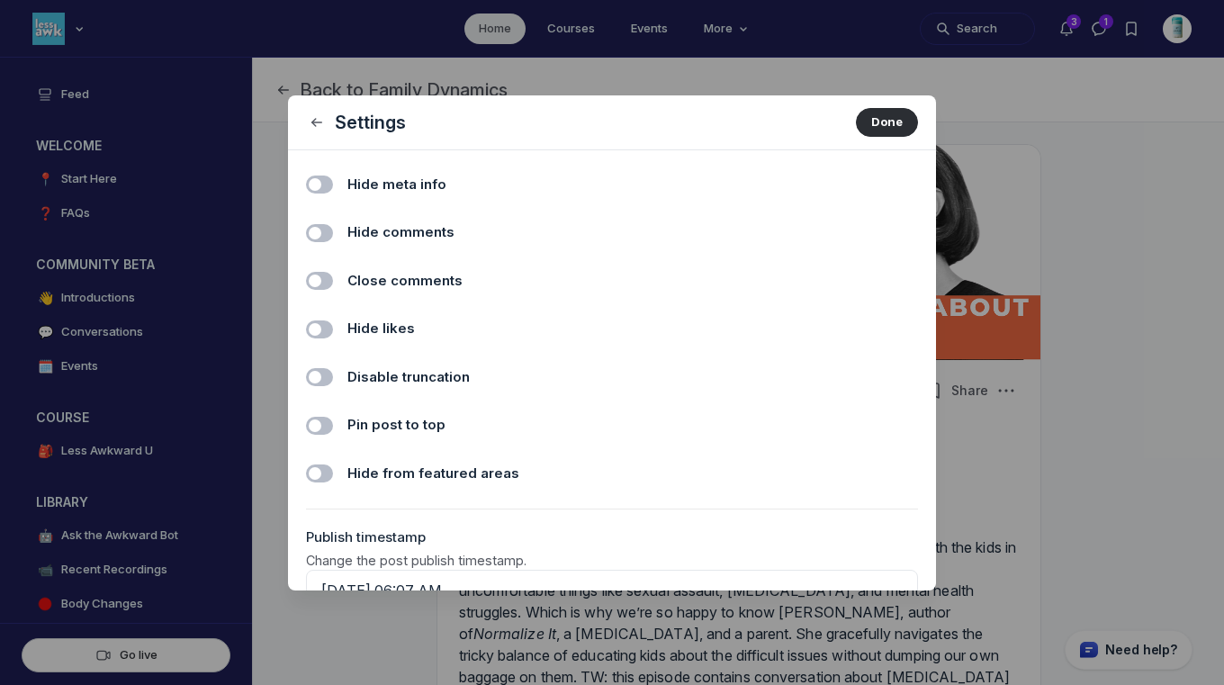
click at [381, 238] on span "Hide comments" at bounding box center [400, 232] width 107 height 21
click at [0, 0] on input "Hide comments" at bounding box center [0, 0] width 0 height 0
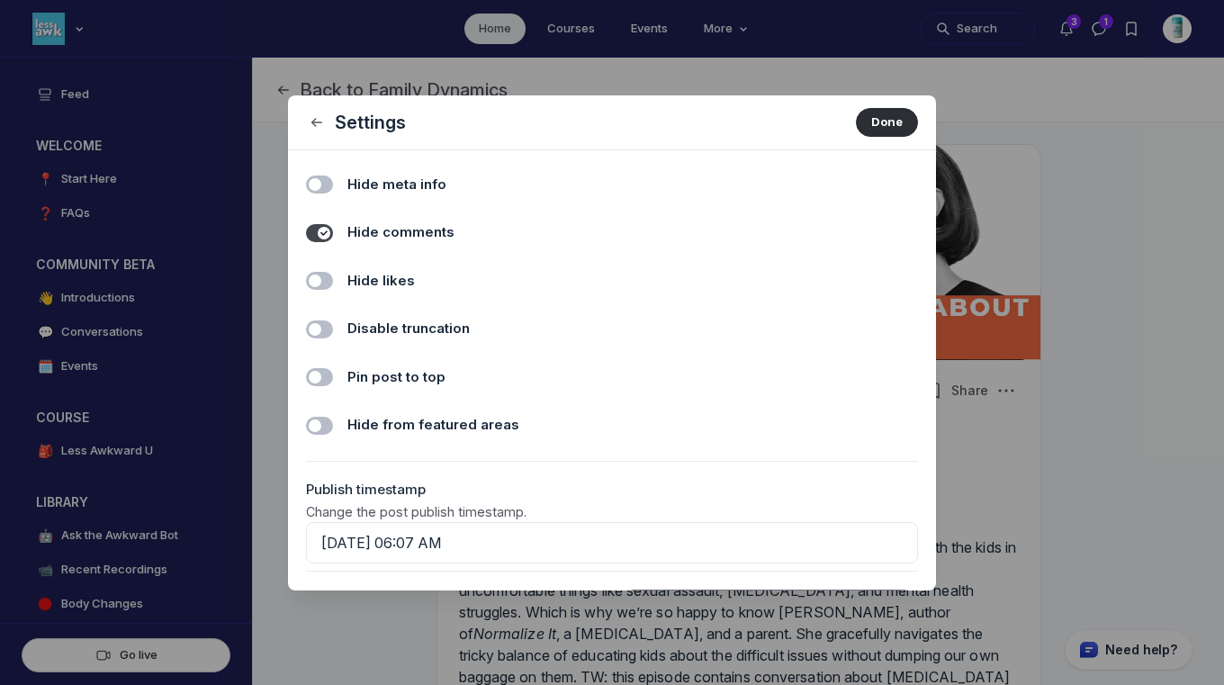
click at [374, 283] on span "Hide likes" at bounding box center [380, 281] width 67 height 21
click at [0, 0] on input "Hide likes" at bounding box center [0, 0] width 0 height 0
click at [879, 114] on button "Done" at bounding box center [887, 122] width 62 height 29
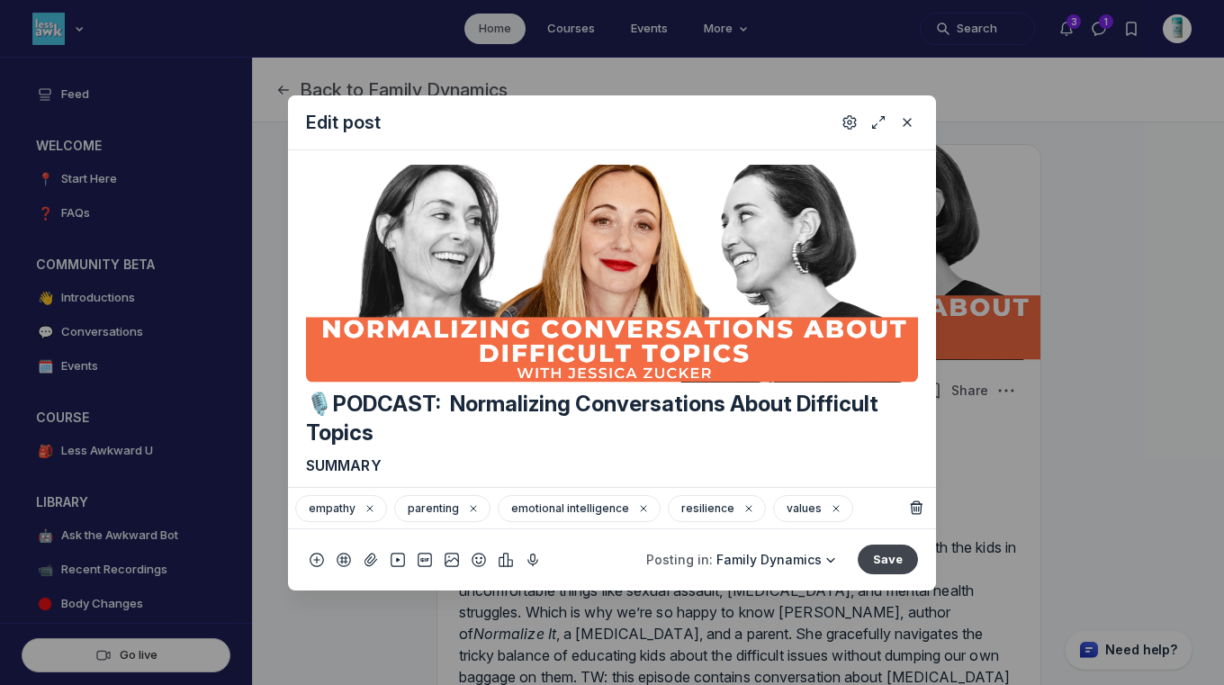
click at [893, 552] on button "Save" at bounding box center [887, 558] width 60 height 29
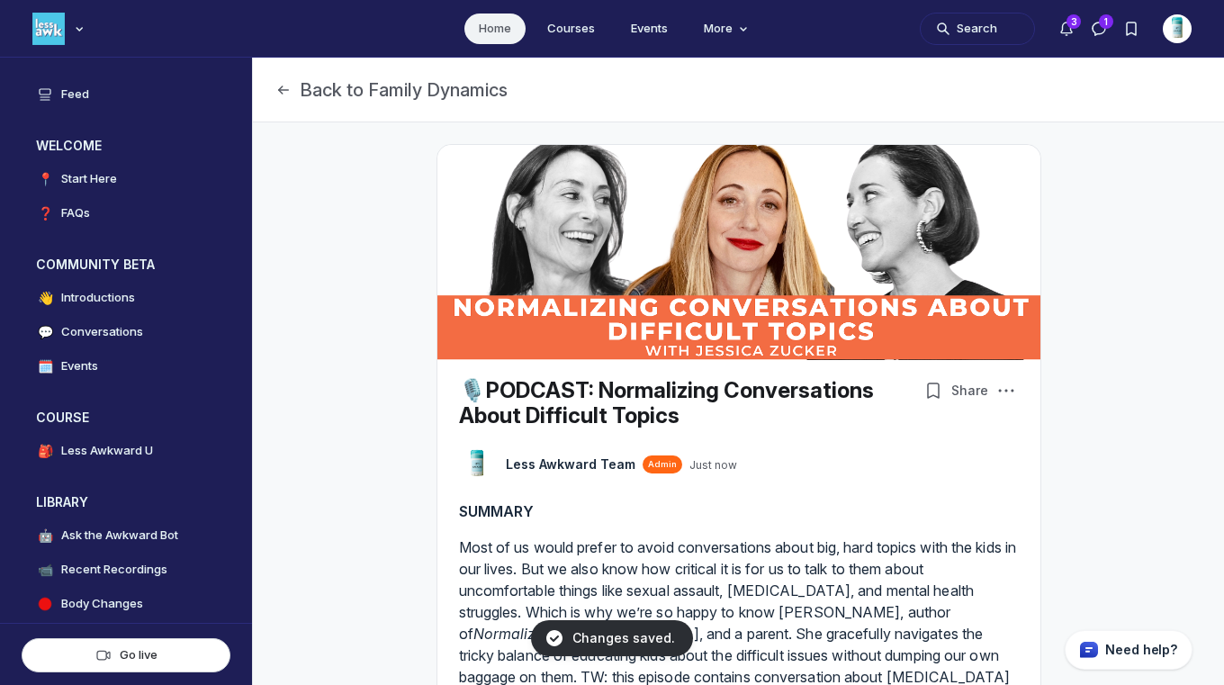
click at [472, 29] on link "Home" at bounding box center [494, 28] width 61 height 31
